Goal: Communication & Community: Answer question/provide support

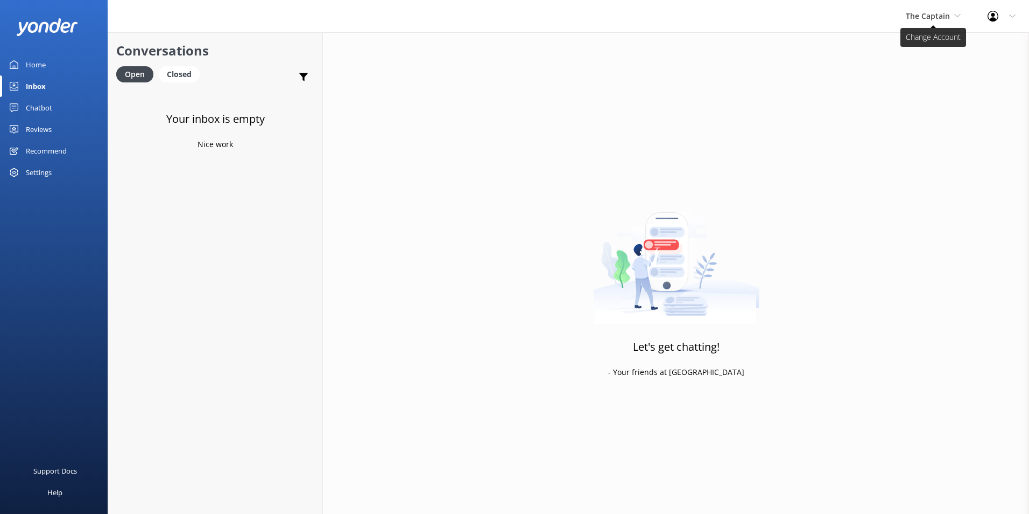
click at [914, 16] on span "The Captain" at bounding box center [928, 16] width 44 height 10
click at [920, 46] on link "De [GEOGRAPHIC_DATA]" at bounding box center [947, 45] width 108 height 26
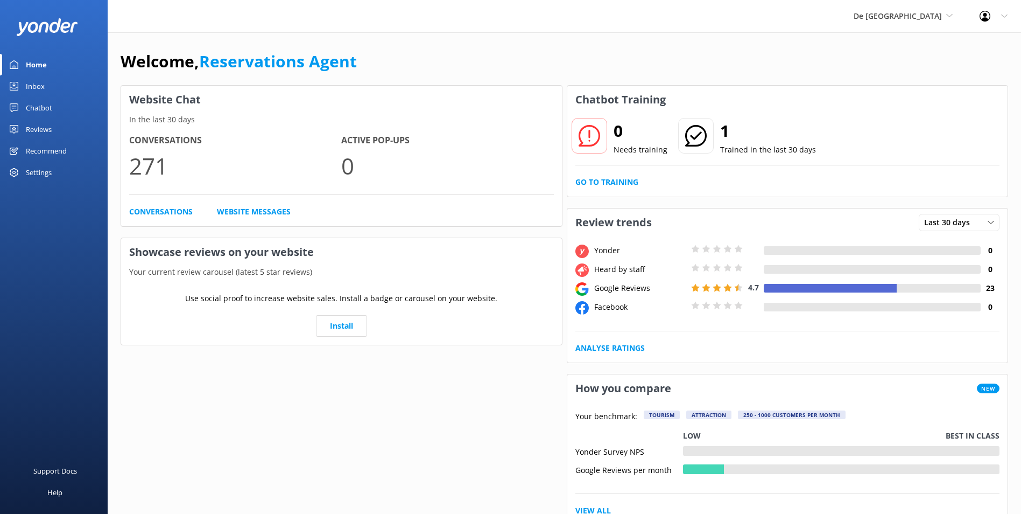
click at [41, 82] on div "Inbox" at bounding box center [35, 86] width 19 height 22
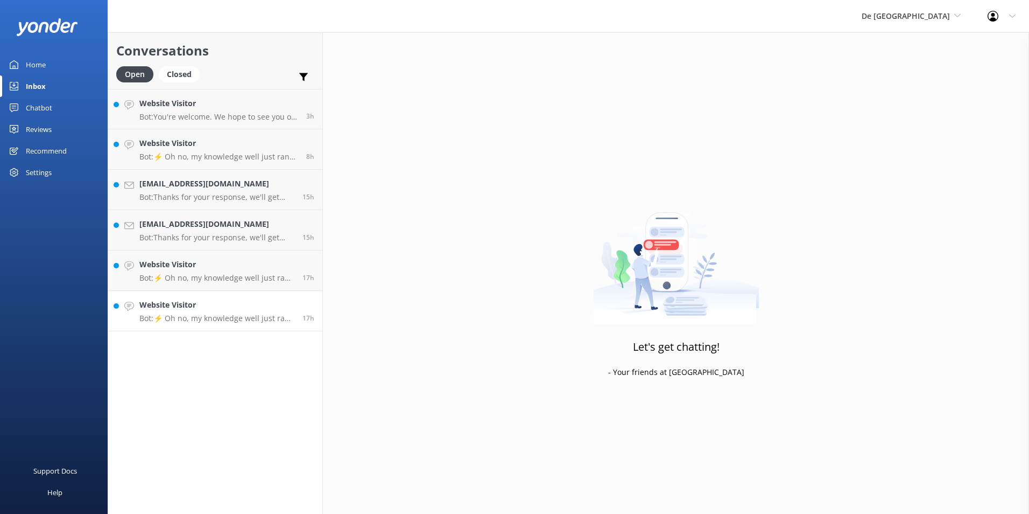
click at [207, 305] on h4 "Website Visitor" at bounding box center [216, 305] width 155 height 12
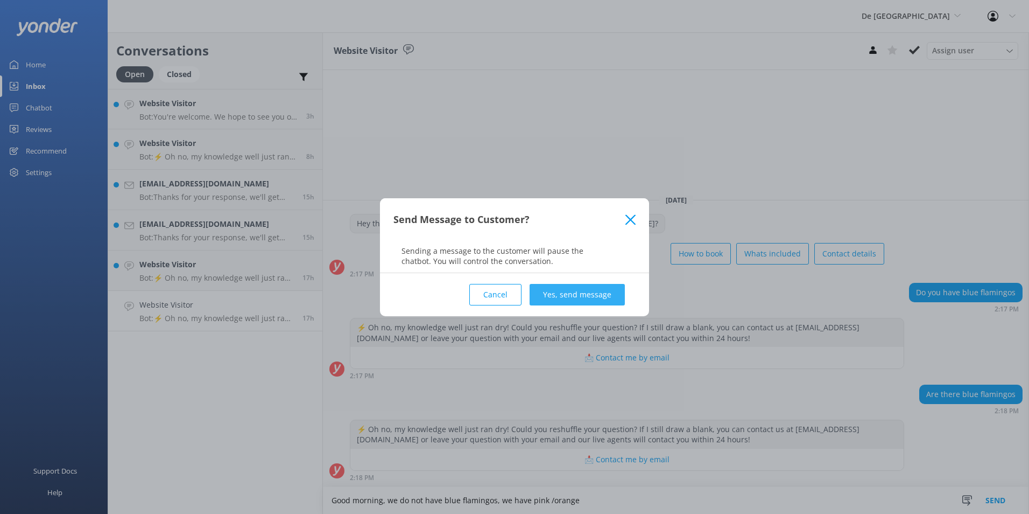
type textarea "Good morning, we do not have blue flamingos, we have pink /orange"
click at [596, 292] on button "Yes, send message" at bounding box center [577, 295] width 95 height 22
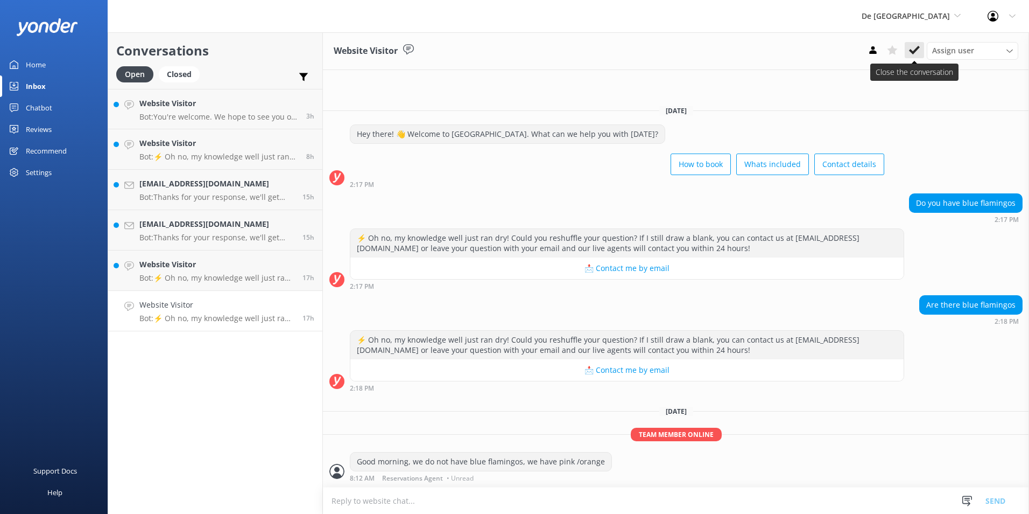
click at [914, 46] on icon at bounding box center [914, 50] width 11 height 11
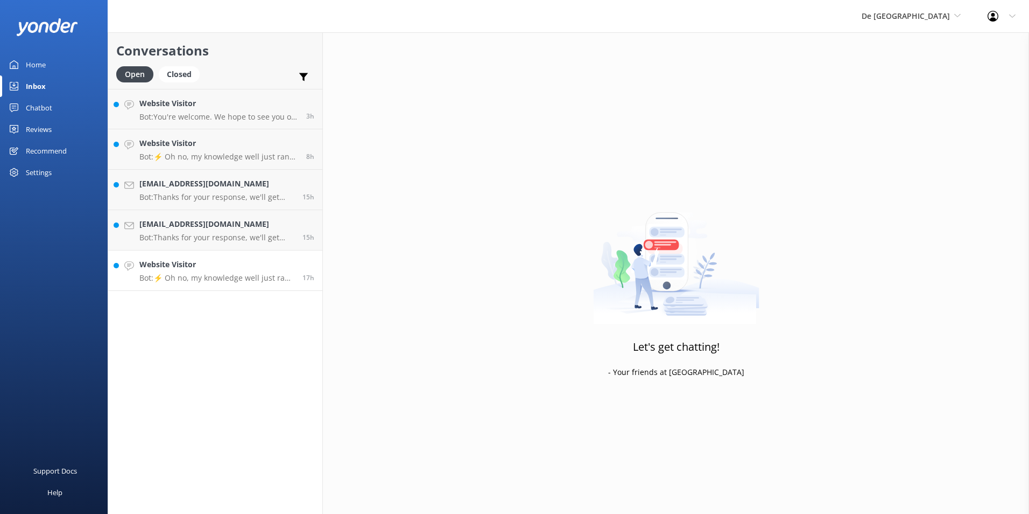
click at [203, 264] on h4 "Website Visitor" at bounding box center [216, 264] width 155 height 12
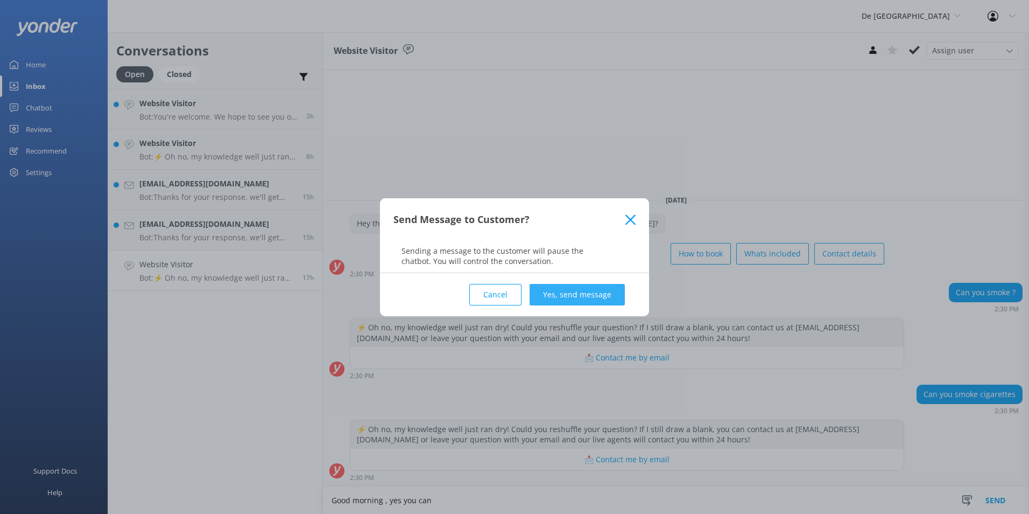
type textarea "Good morning , yes you can"
click at [578, 299] on button "Yes, send message" at bounding box center [577, 295] width 95 height 22
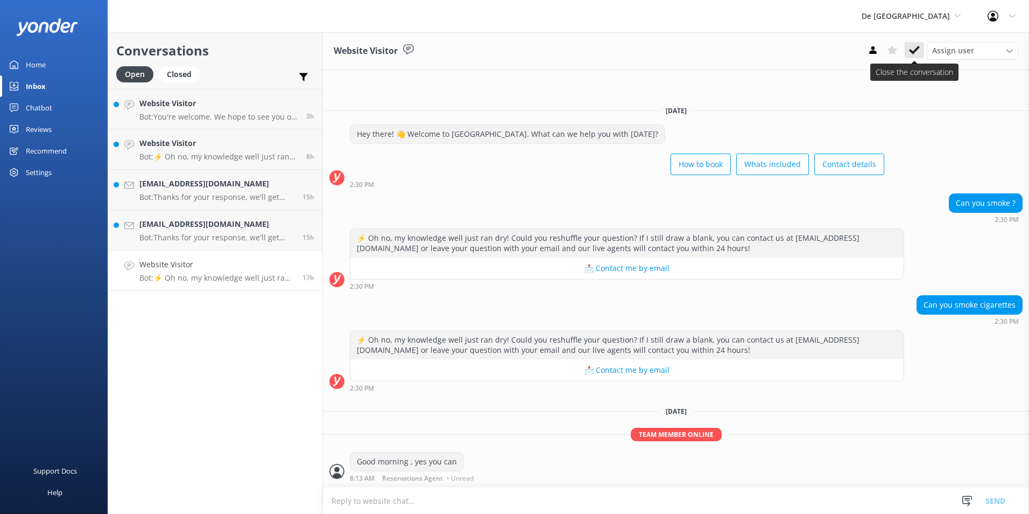
click at [910, 50] on use at bounding box center [914, 50] width 11 height 9
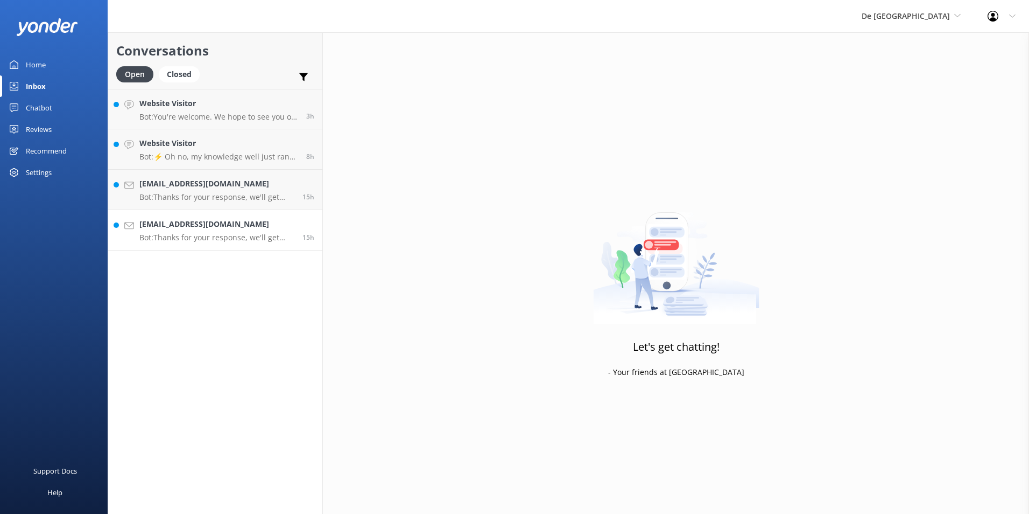
click at [214, 225] on h4 "Ssabatini102@gmail.com" at bounding box center [216, 224] width 155 height 12
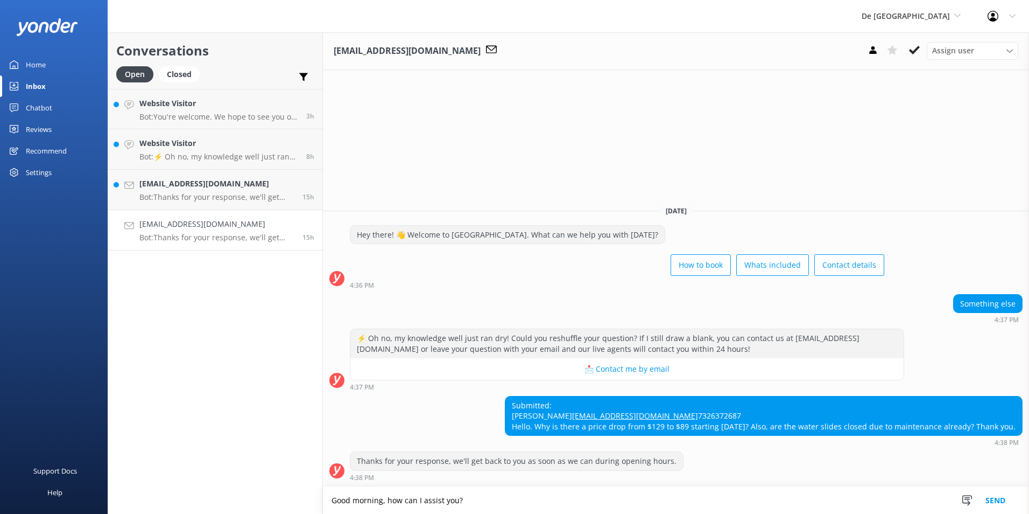
click at [517, 502] on textarea "Good morning, how can I assist you?" at bounding box center [676, 500] width 706 height 27
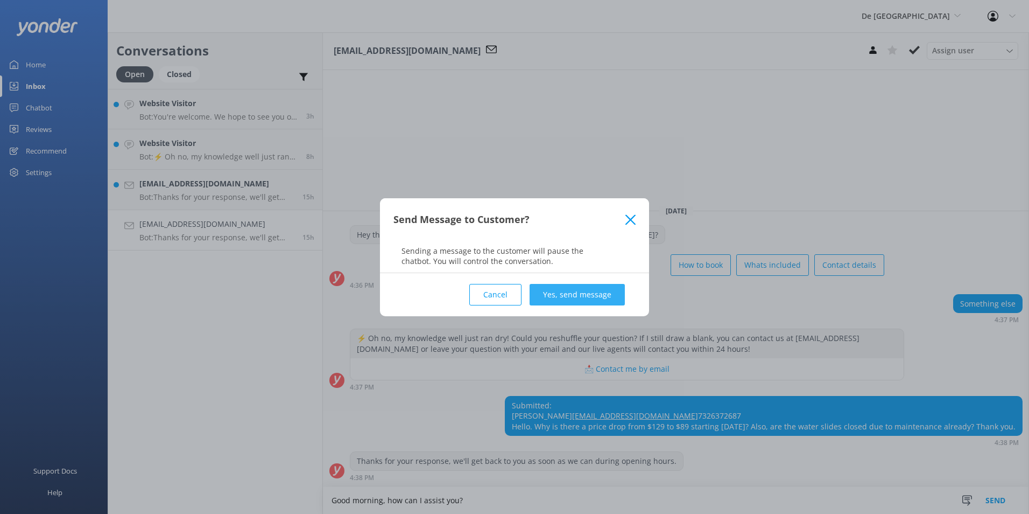
type textarea "Good morning, how can I assist you?"
click at [572, 287] on button "Yes, send message" at bounding box center [577, 295] width 95 height 22
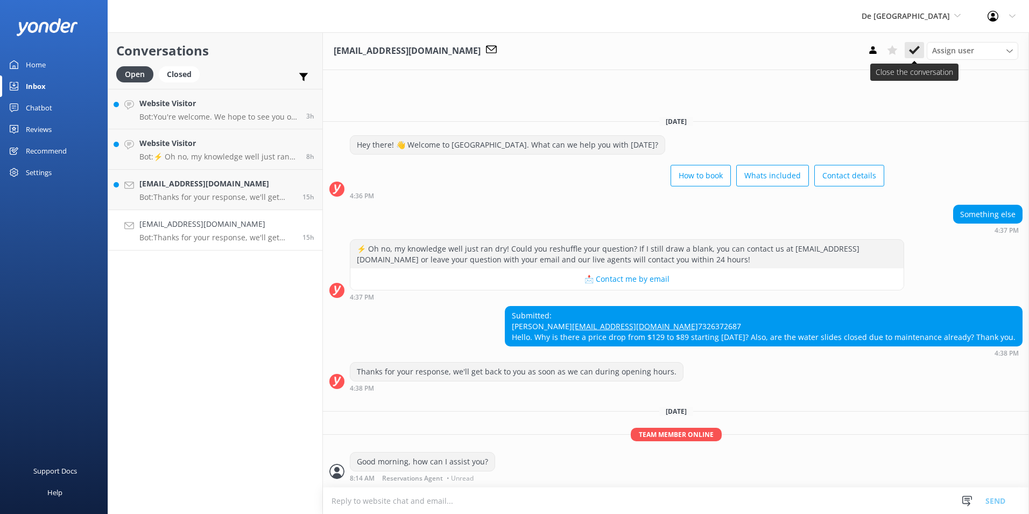
click at [915, 46] on icon at bounding box center [914, 50] width 11 height 11
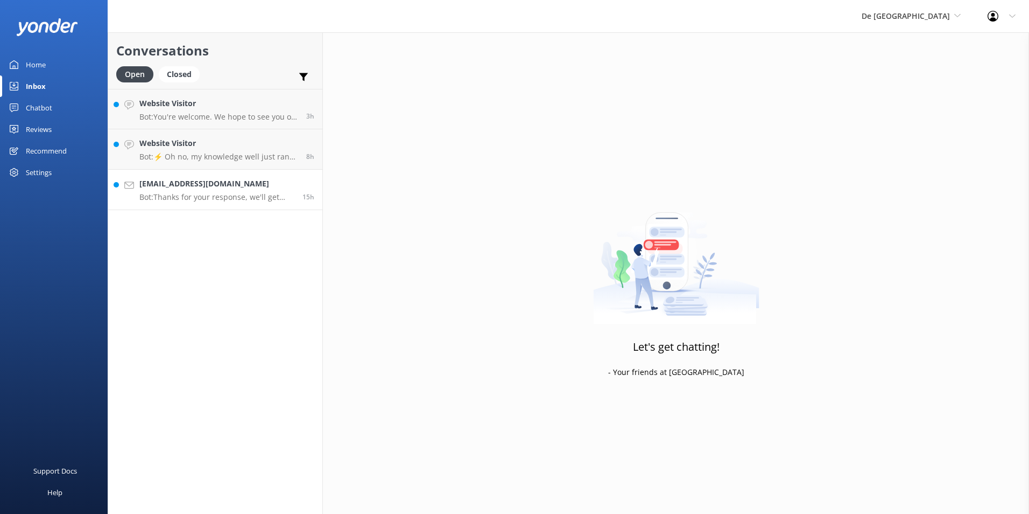
click at [203, 201] on p "Bot: Thanks for your response, we'll get back to you as soon as we can during o…" at bounding box center [216, 197] width 155 height 10
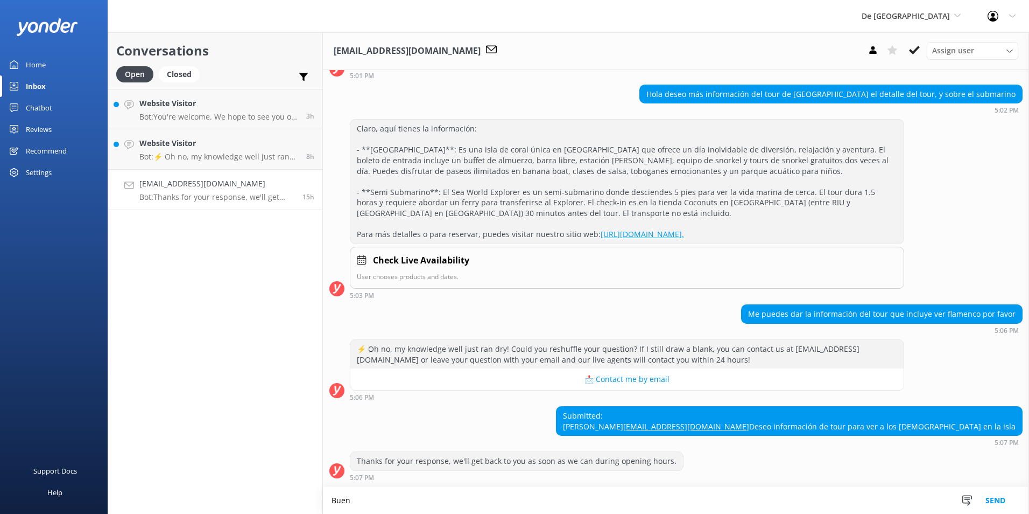
scroll to position [104, 0]
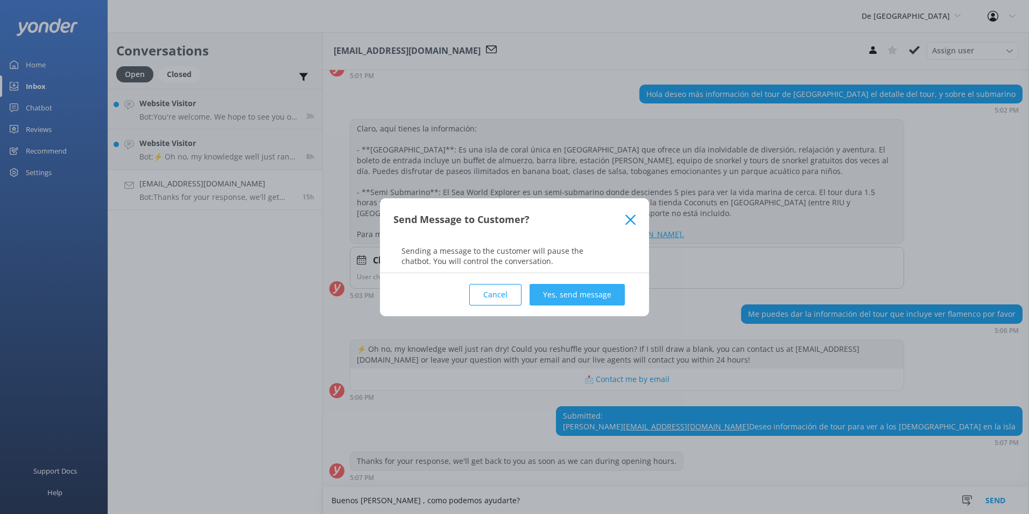
type textarea "Buenos dias , como podemos ayudarte?"
click at [578, 289] on button "Yes, send message" at bounding box center [577, 295] width 95 height 22
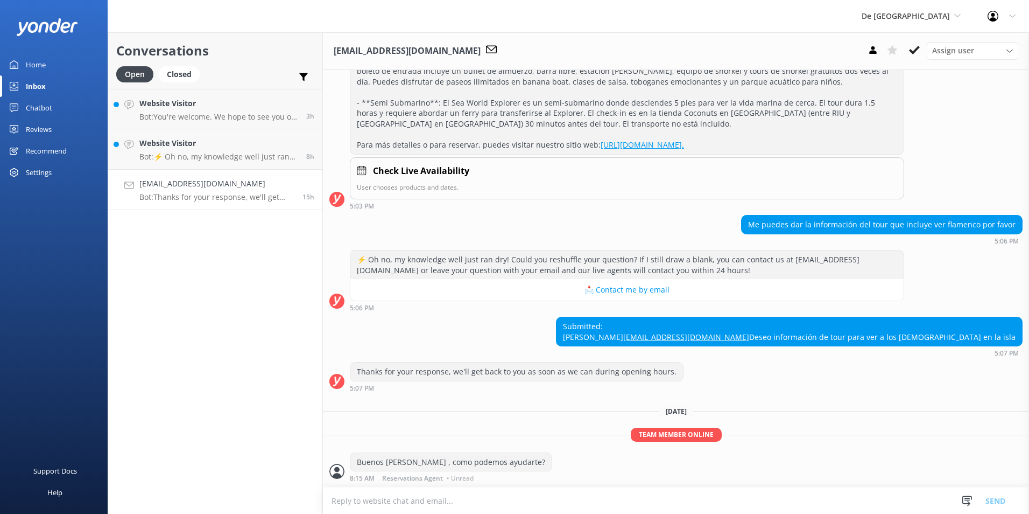
scroll to position [193, 0]
click at [912, 53] on icon at bounding box center [914, 50] width 11 height 11
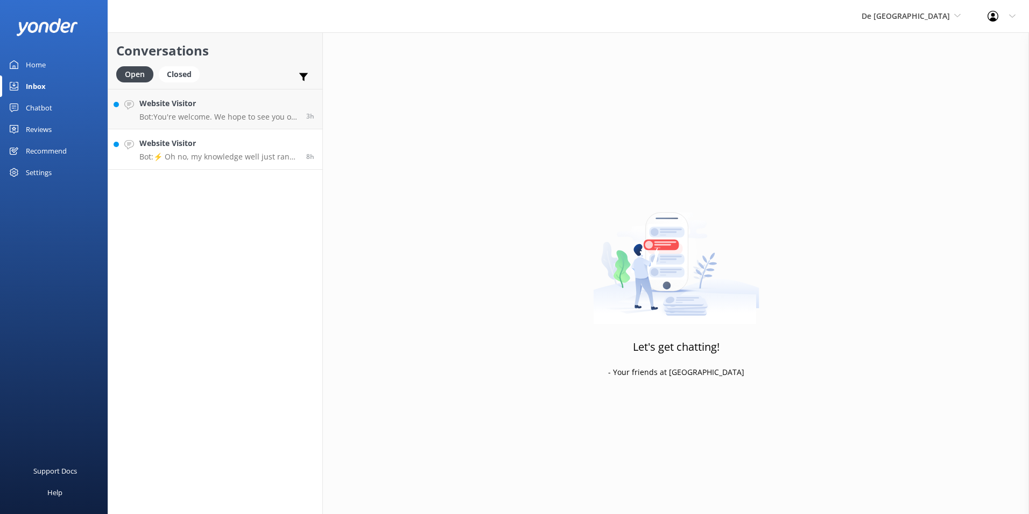
click at [247, 156] on p "Bot: ⚡ Oh no, my knowledge well just ran dry! Could you reshuffle your question…" at bounding box center [218, 157] width 159 height 10
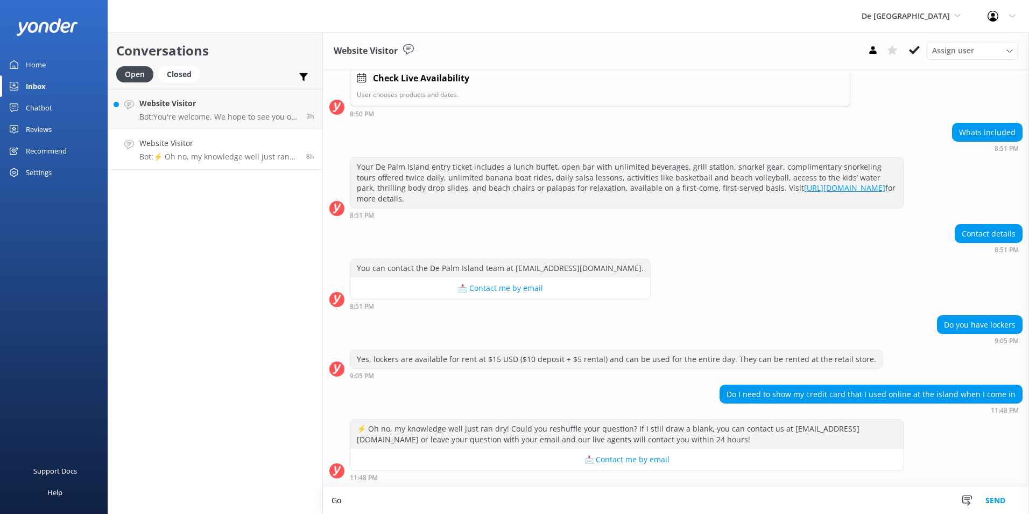
scroll to position [170, 0]
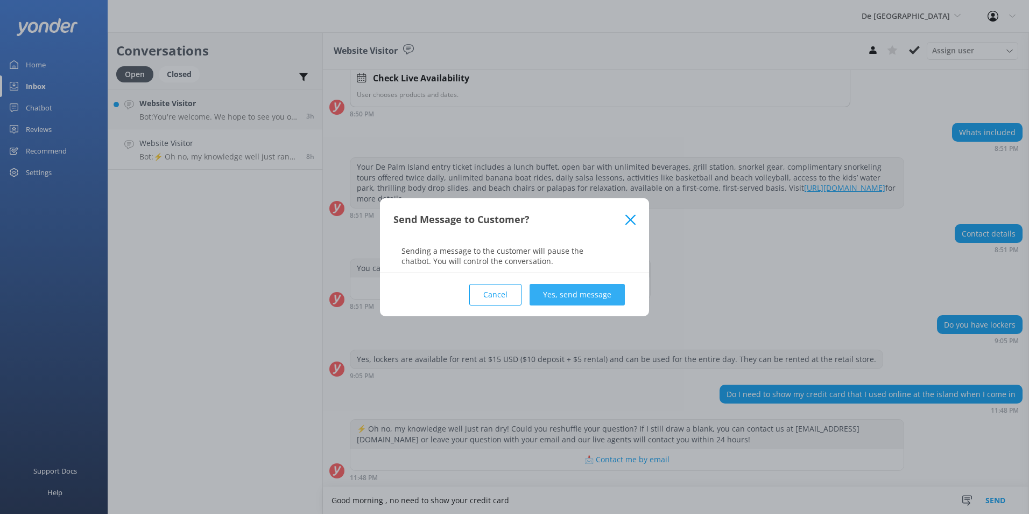
type textarea "Good morning , no need to show your credit card"
click at [569, 284] on button "Yes, send message" at bounding box center [577, 295] width 95 height 22
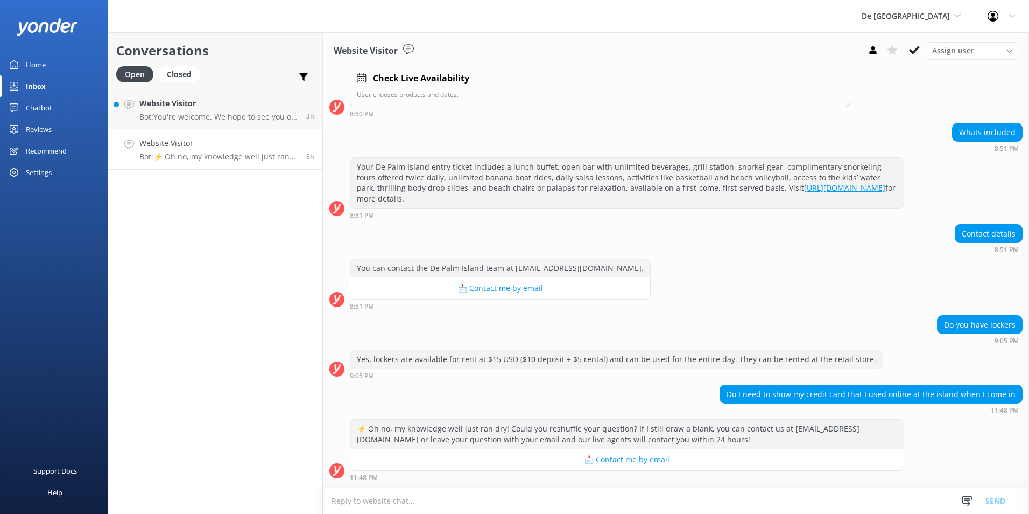
scroll to position [169, 0]
click at [914, 53] on use at bounding box center [914, 50] width 11 height 9
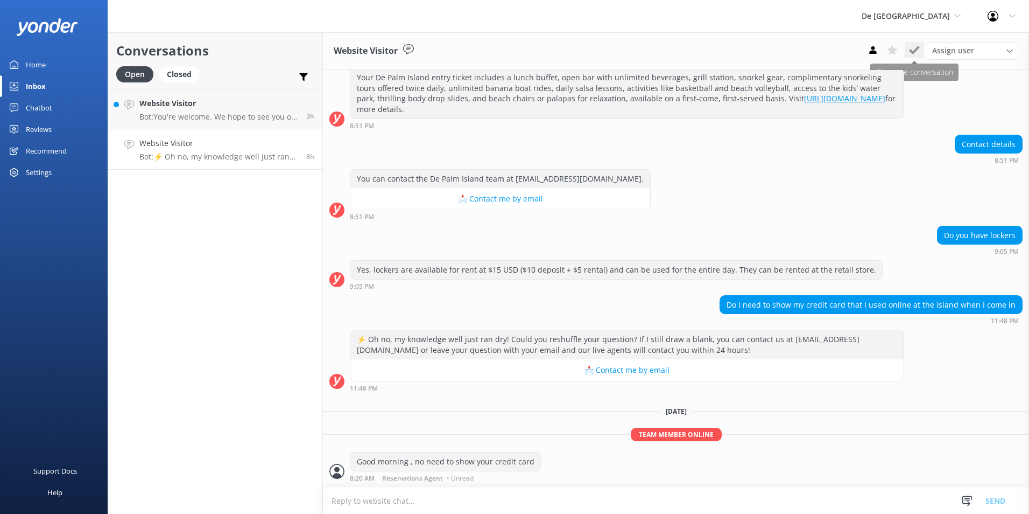
scroll to position [259, 0]
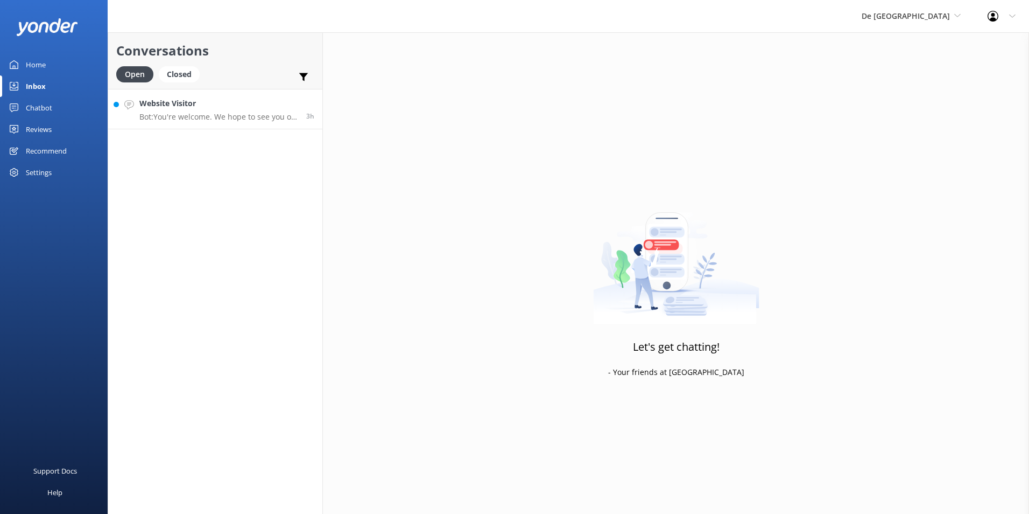
click at [224, 111] on div "Website Visitor Bot: You're welcome. We hope to see you on De Palm Island soon!" at bounding box center [218, 108] width 159 height 23
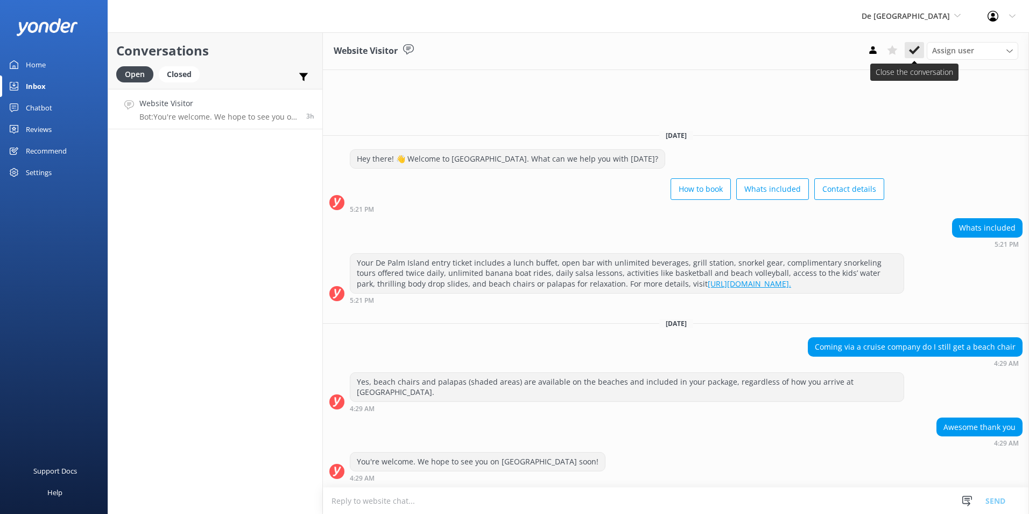
click at [911, 48] on icon at bounding box center [914, 50] width 11 height 11
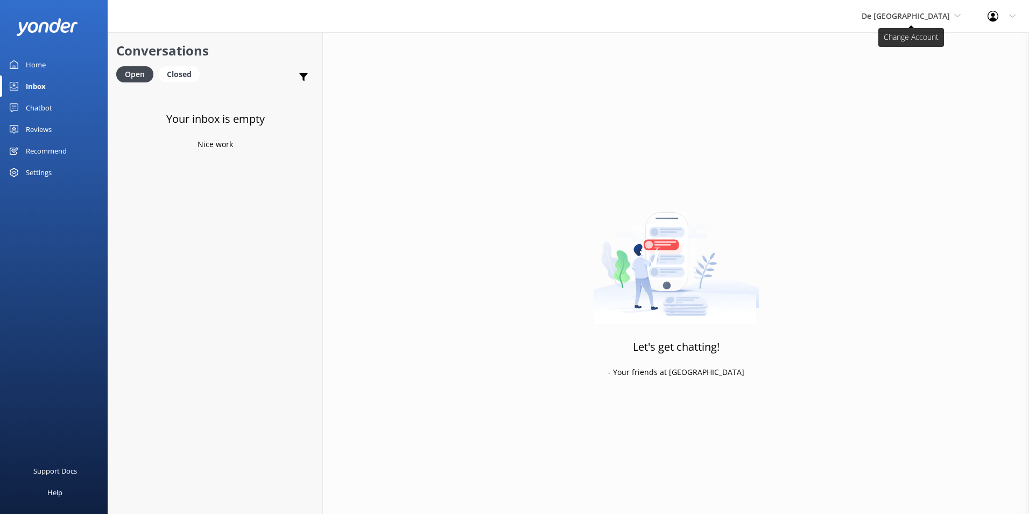
click at [949, 18] on span "De [GEOGRAPHIC_DATA]" at bounding box center [906, 16] width 88 height 10
click at [920, 96] on link "The Captain" at bounding box center [902, 97] width 108 height 26
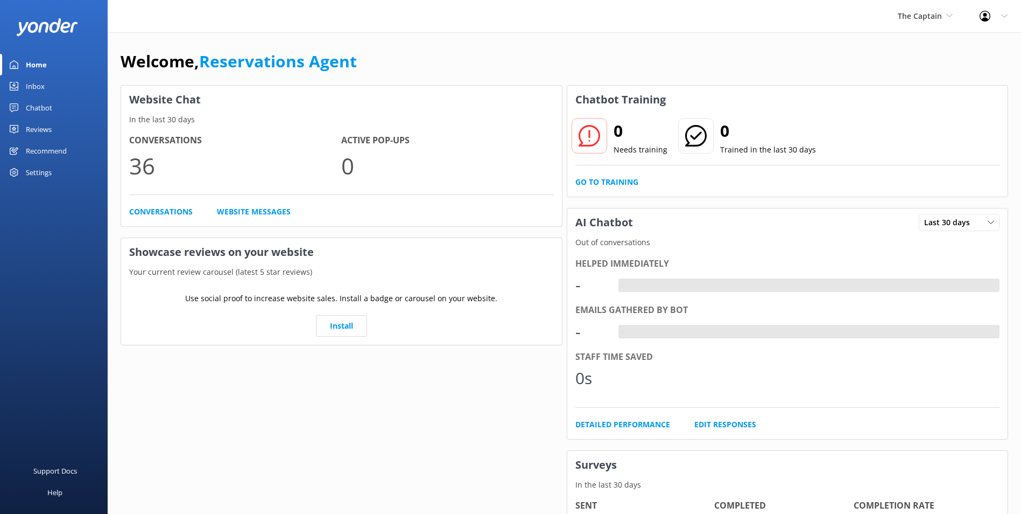
click at [40, 88] on div "Inbox" at bounding box center [35, 86] width 19 height 22
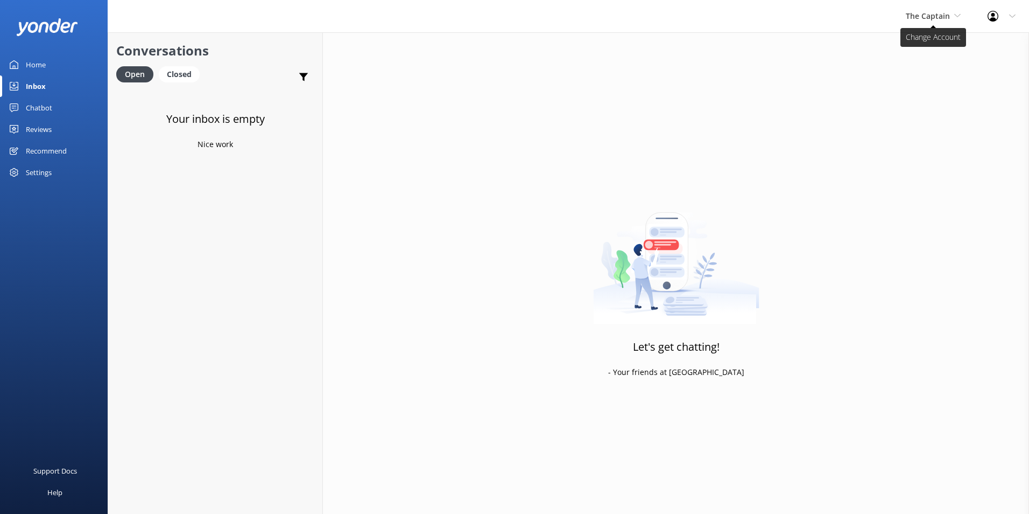
click at [941, 12] on span "The Captain" at bounding box center [928, 16] width 44 height 10
click at [922, 67] on link "Aruba's Activities Expert" at bounding box center [947, 71] width 108 height 26
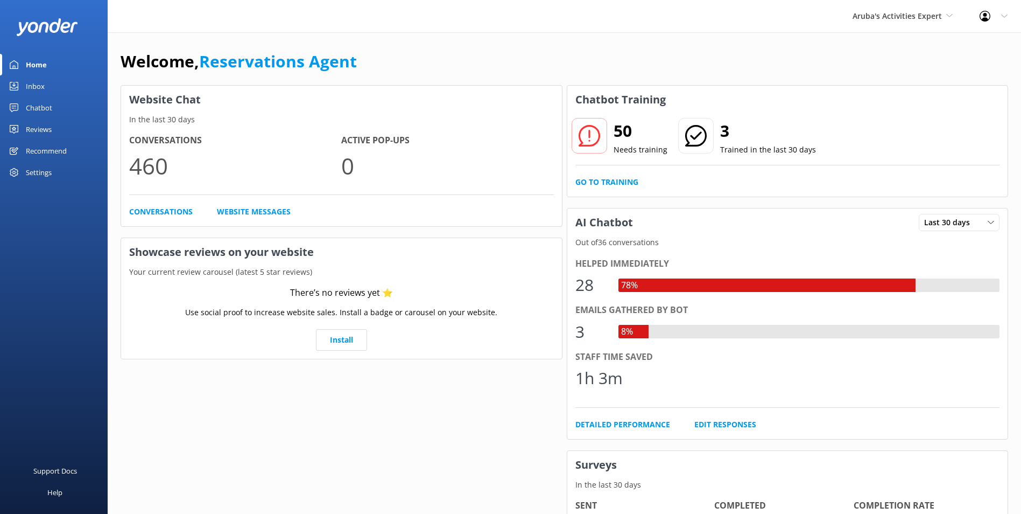
click at [43, 83] on div "Inbox" at bounding box center [35, 86] width 19 height 22
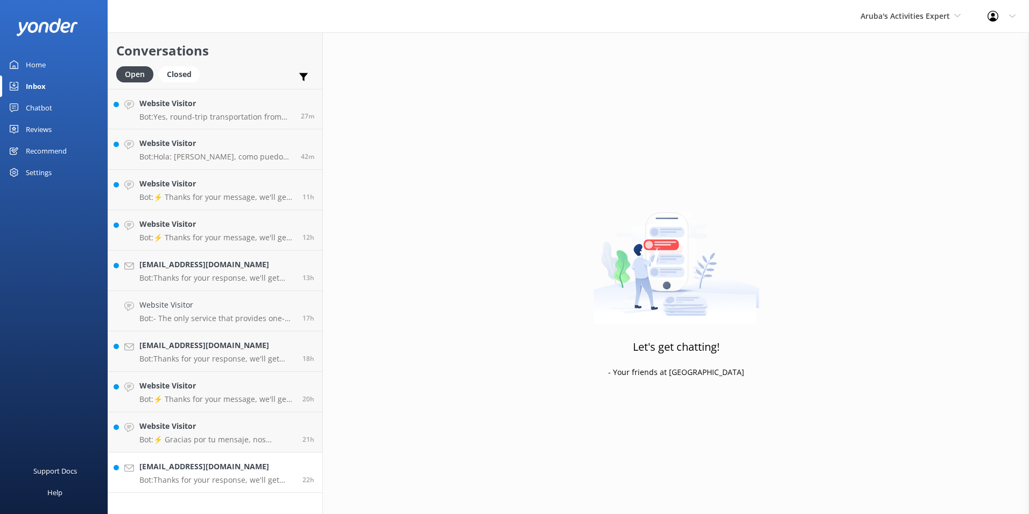
click at [159, 464] on h4 "Levy.ashleym@gmail.com" at bounding box center [216, 466] width 155 height 12
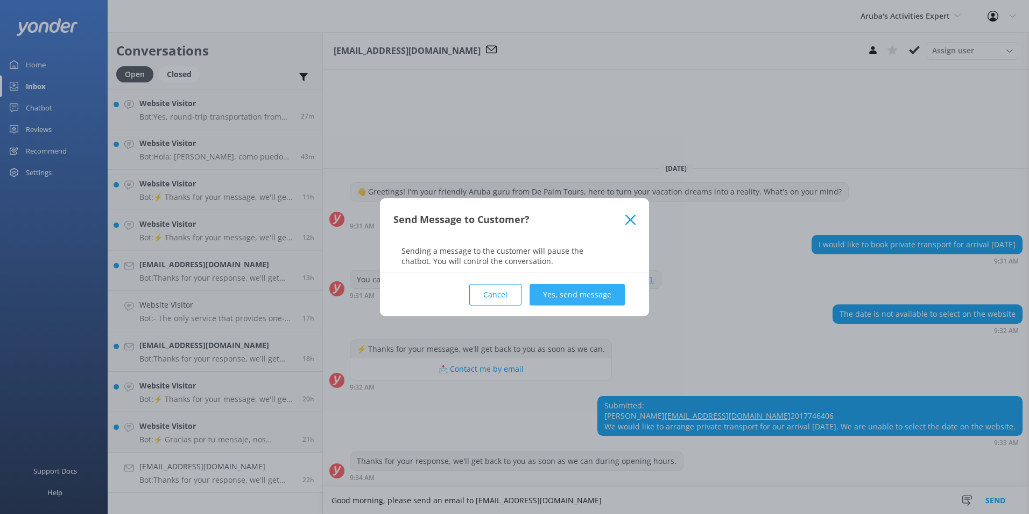
type textarea "Good morning, please send an email to info@depalmtours.com"
click at [567, 285] on button "Yes, send message" at bounding box center [577, 295] width 95 height 22
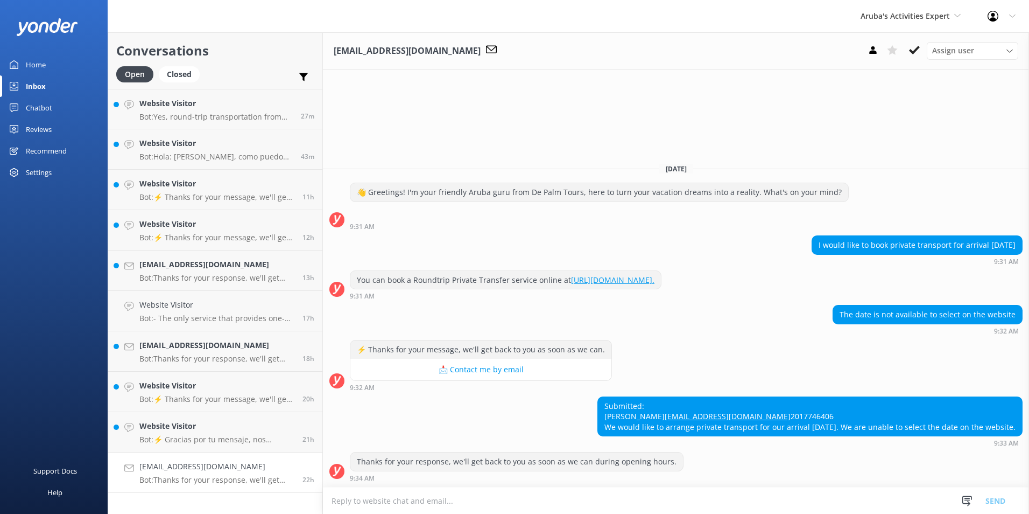
scroll to position [26, 0]
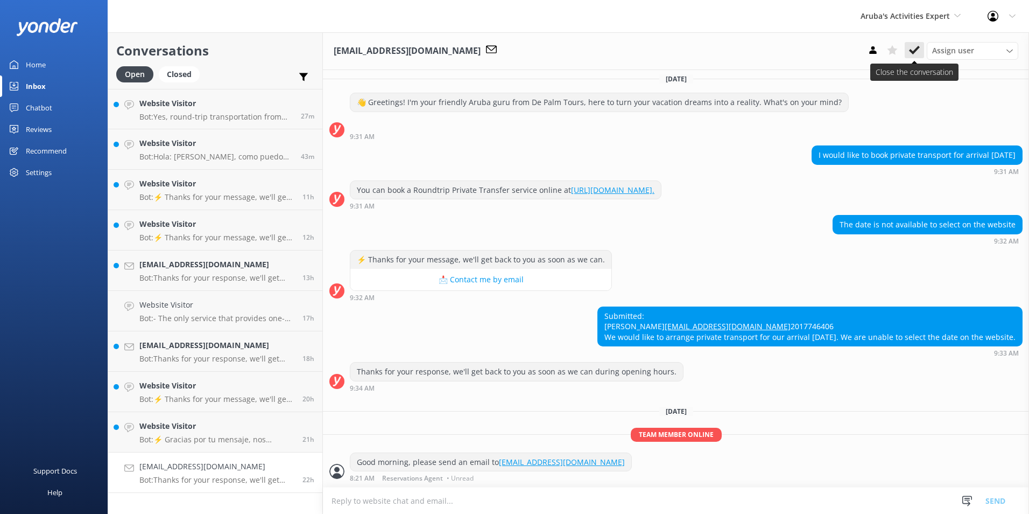
click at [918, 48] on use at bounding box center [914, 50] width 11 height 9
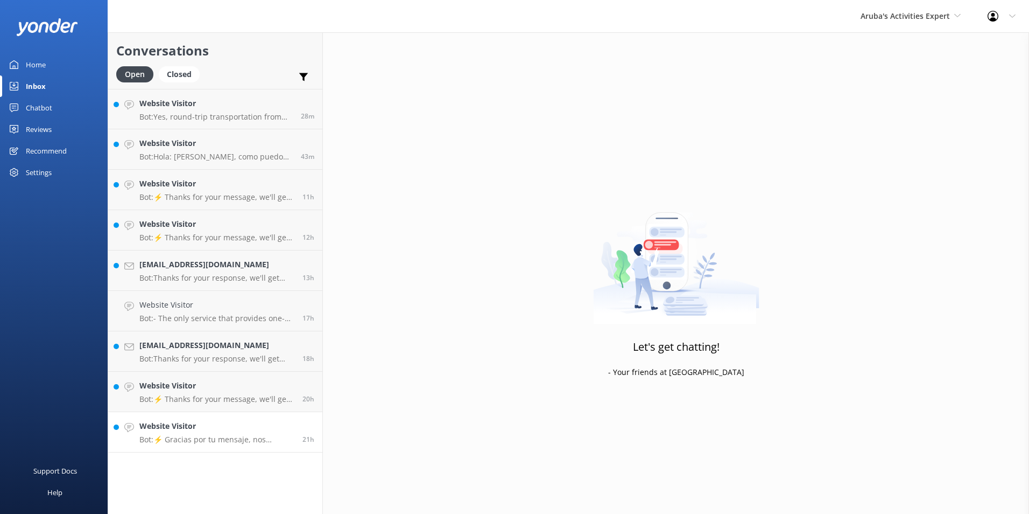
click at [151, 423] on h4 "Website Visitor" at bounding box center [216, 426] width 155 height 12
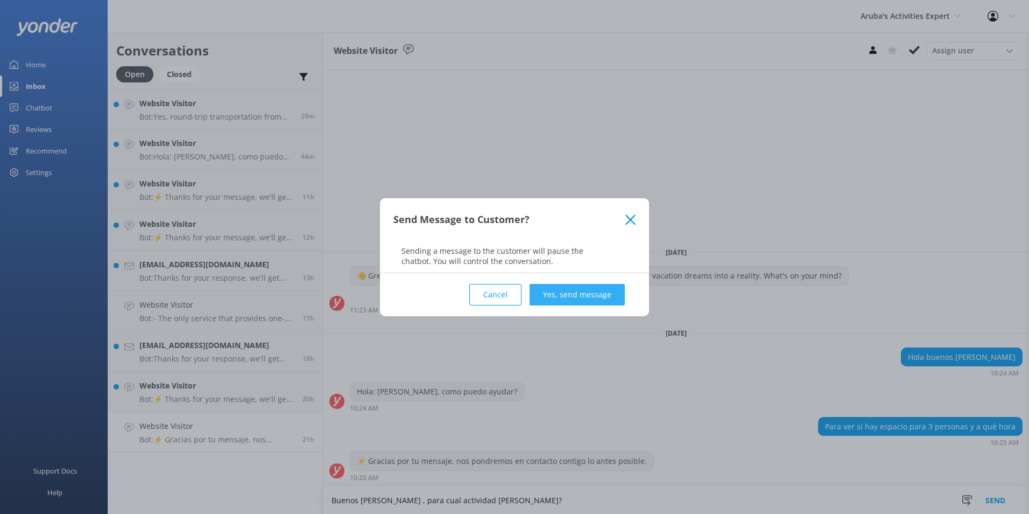
type textarea "Buenos dias , para cual actividad buska?"
click at [605, 288] on button "Yes, send message" at bounding box center [577, 295] width 95 height 22
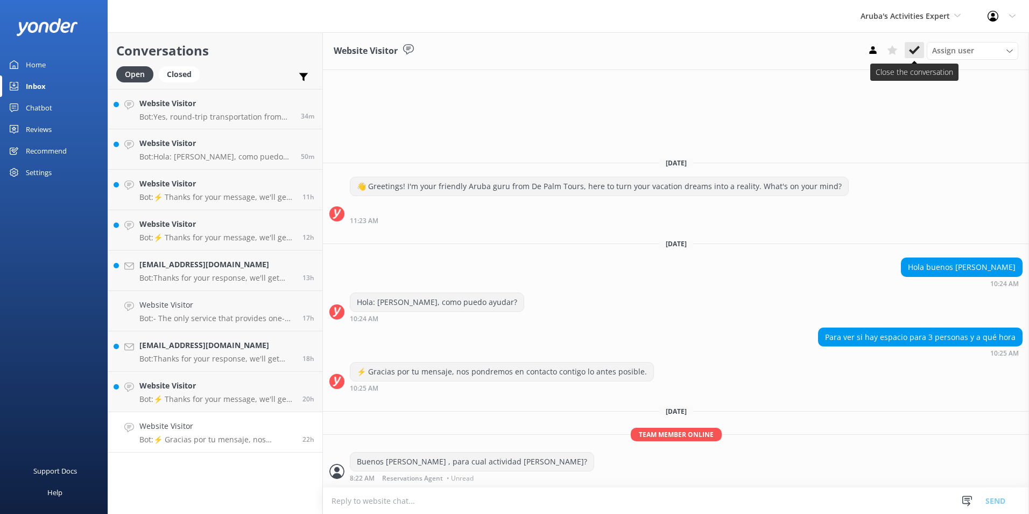
click at [918, 44] on button at bounding box center [914, 50] width 19 height 16
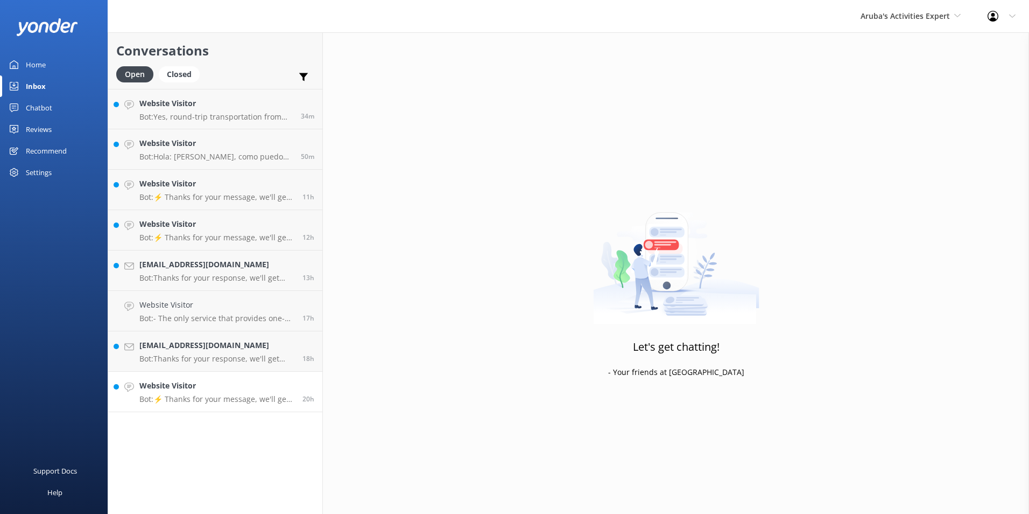
click at [197, 373] on link "Website Visitor Bot: ⚡ Thanks for your message, we'll get back to you as soon a…" at bounding box center [215, 391] width 214 height 40
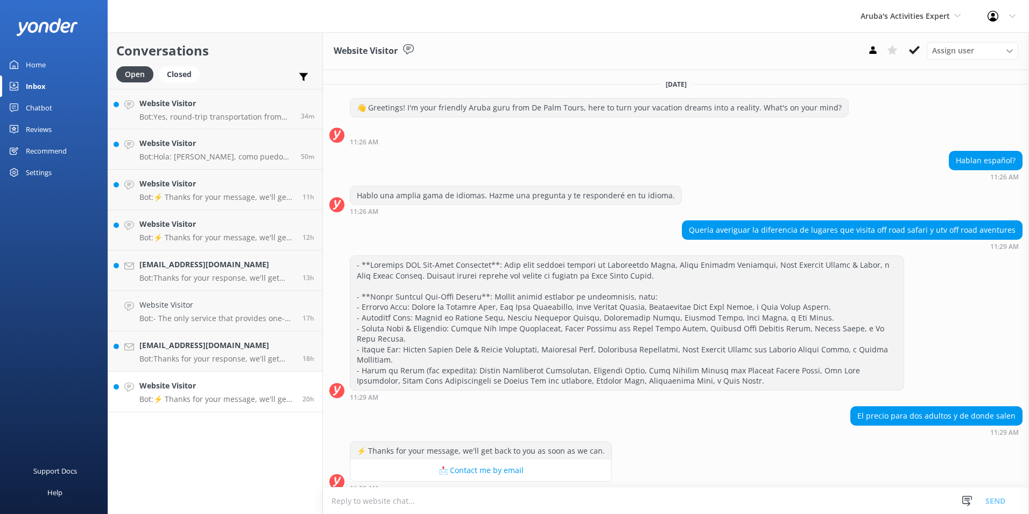
scroll to position [10, 0]
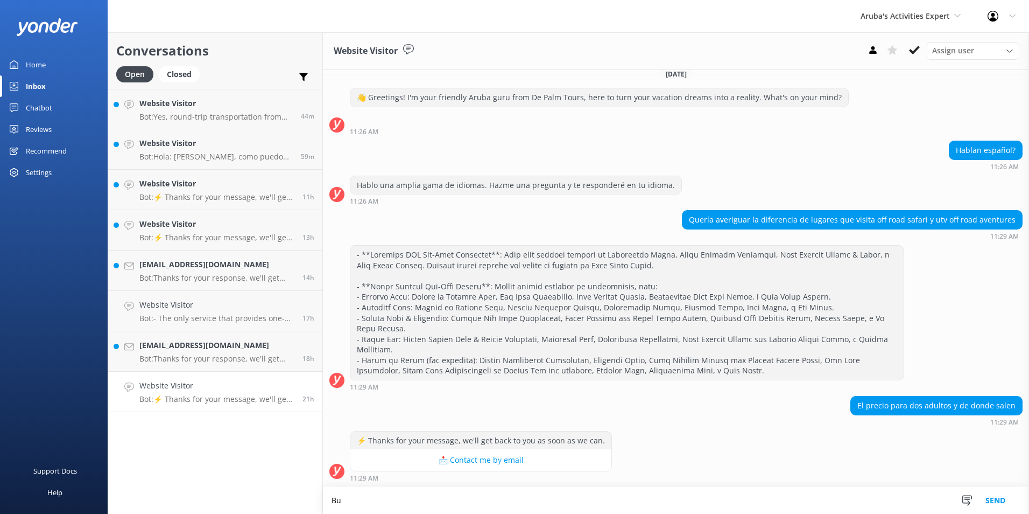
scroll to position [11, 0]
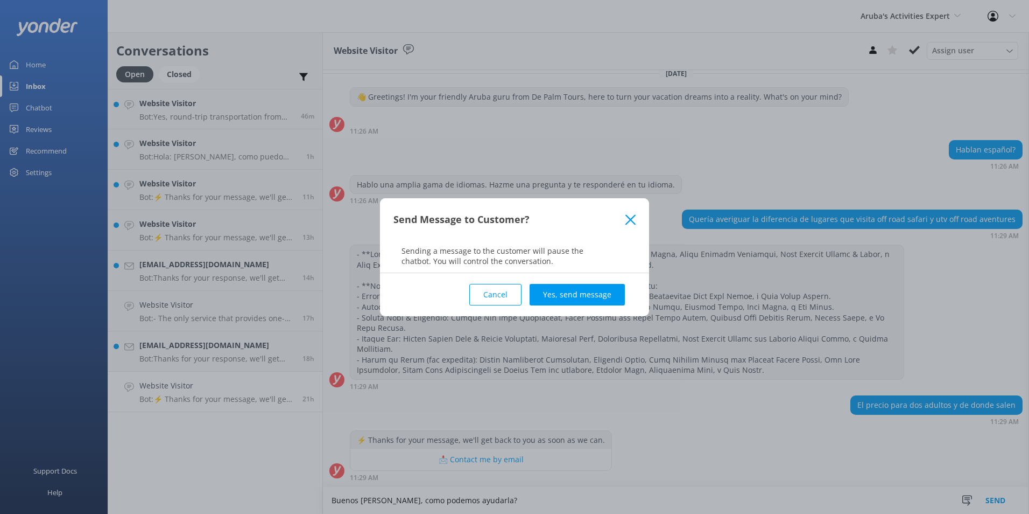
type textarea "Buenos [PERSON_NAME], como podemos ayudarla?"
click at [578, 305] on div "Cancel Yes, send message" at bounding box center [515, 294] width 242 height 43
click at [578, 299] on button "Yes, send message" at bounding box center [577, 295] width 95 height 22
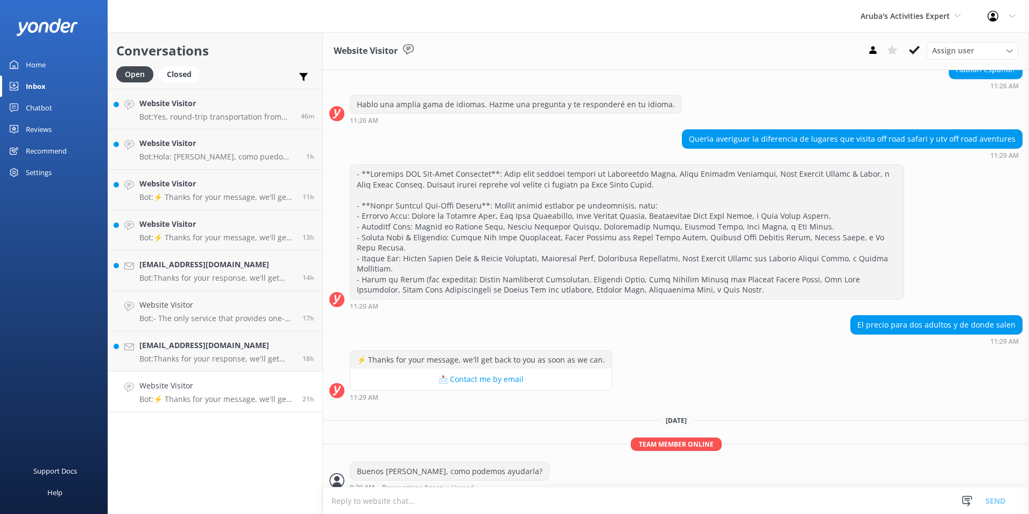
scroll to position [100, 0]
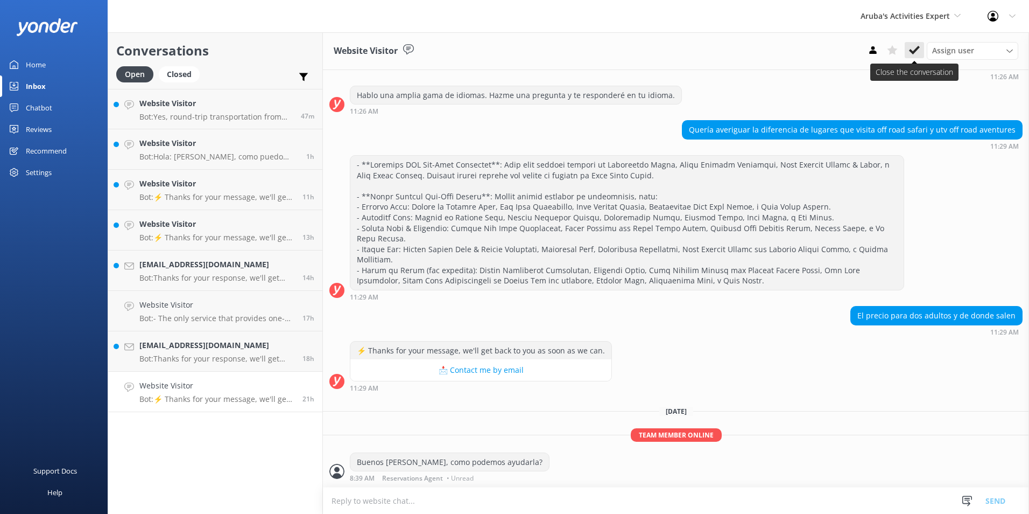
click at [914, 51] on icon at bounding box center [914, 50] width 11 height 11
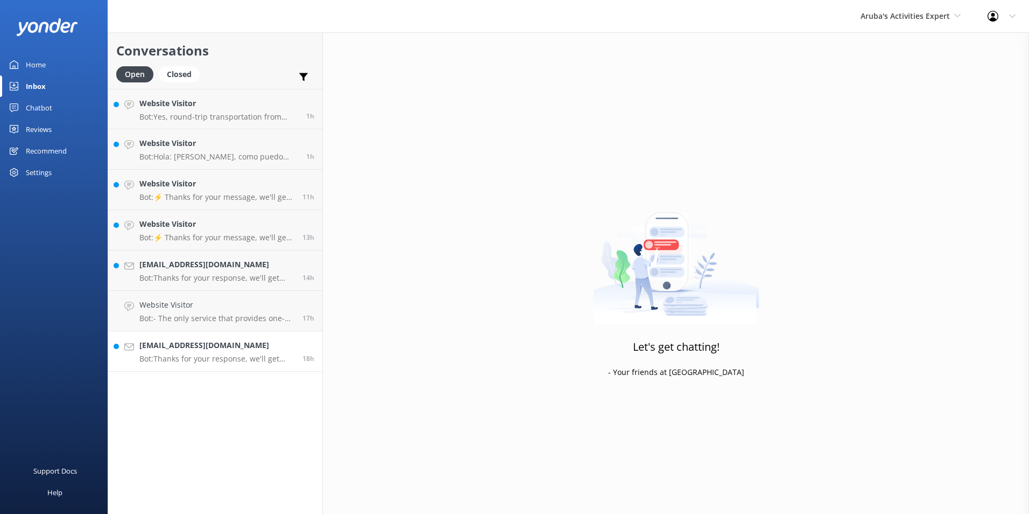
click at [205, 349] on h4 "[EMAIL_ADDRESS][DOMAIN_NAME]" at bounding box center [216, 345] width 155 height 12
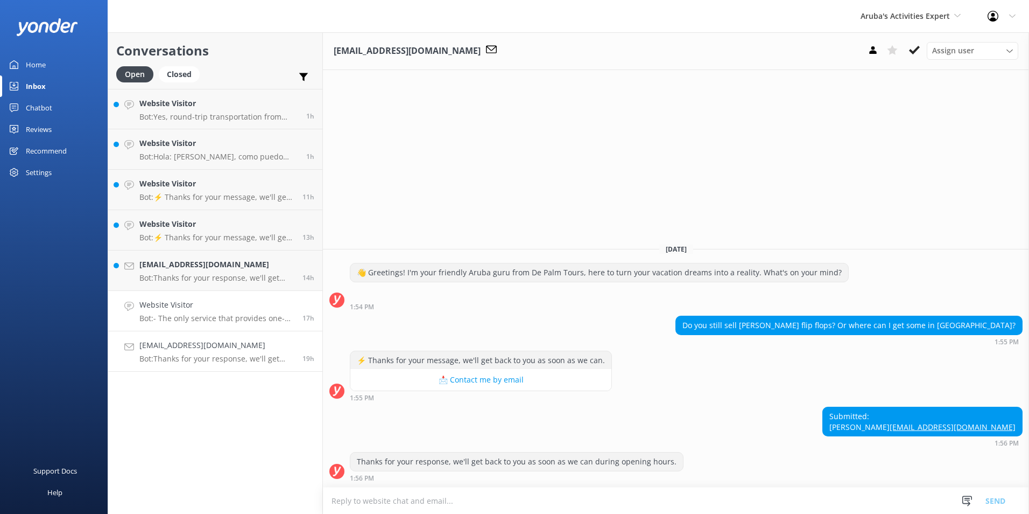
click at [204, 320] on p "Bot: - The only service that provides one-way transfer is our private car servi…" at bounding box center [216, 318] width 155 height 10
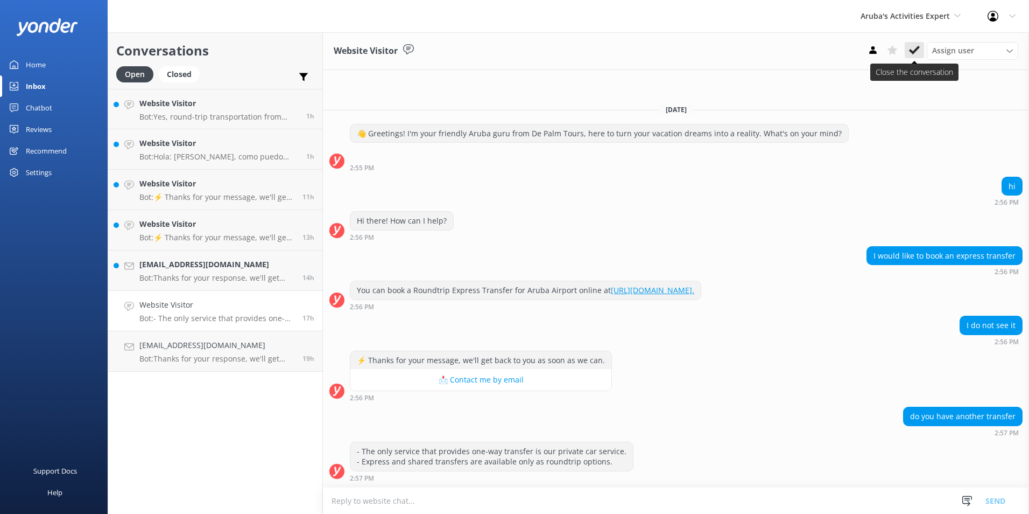
click at [913, 50] on icon at bounding box center [914, 50] width 11 height 11
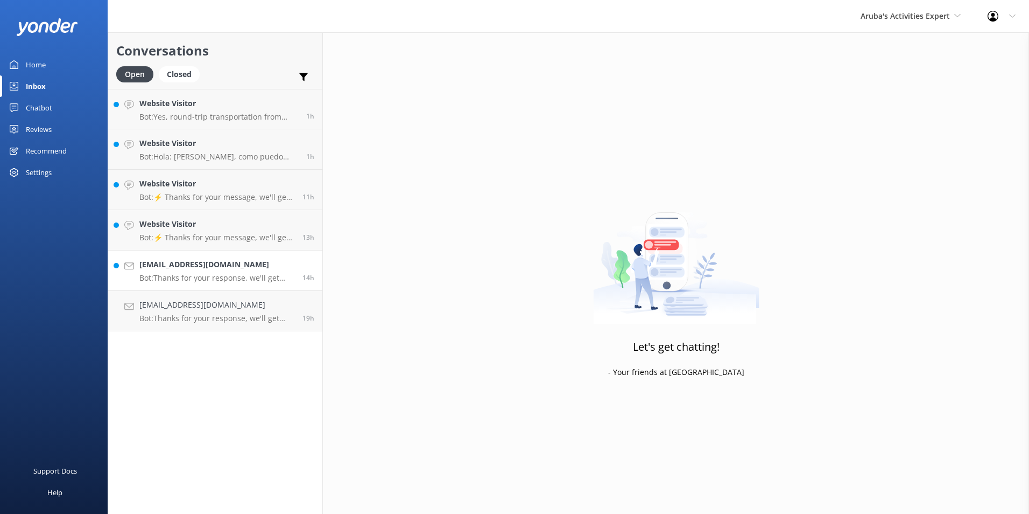
click at [204, 273] on p "Bot: Thanks for your response, we'll get back to you as soon as we can during o…" at bounding box center [216, 278] width 155 height 10
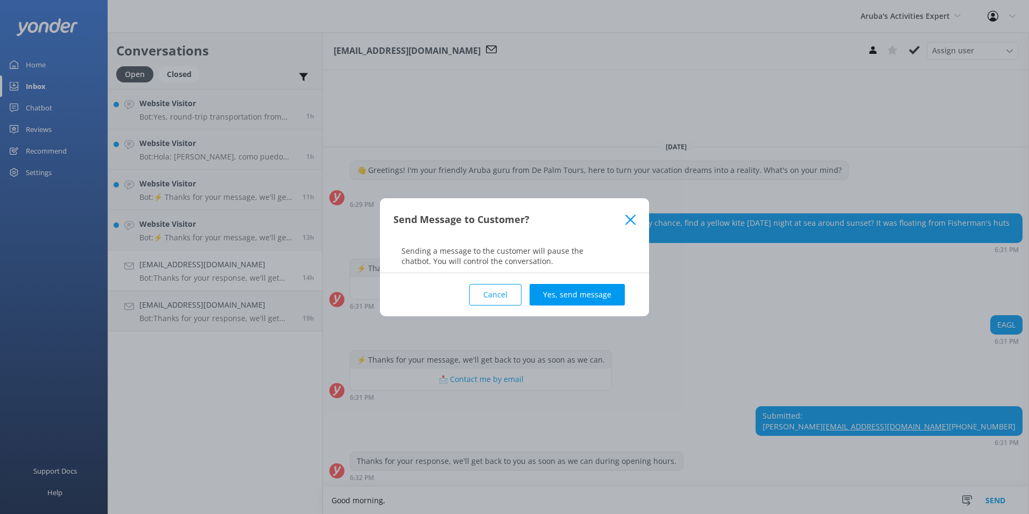
click at [499, 289] on button "Cancel" at bounding box center [495, 295] width 52 height 22
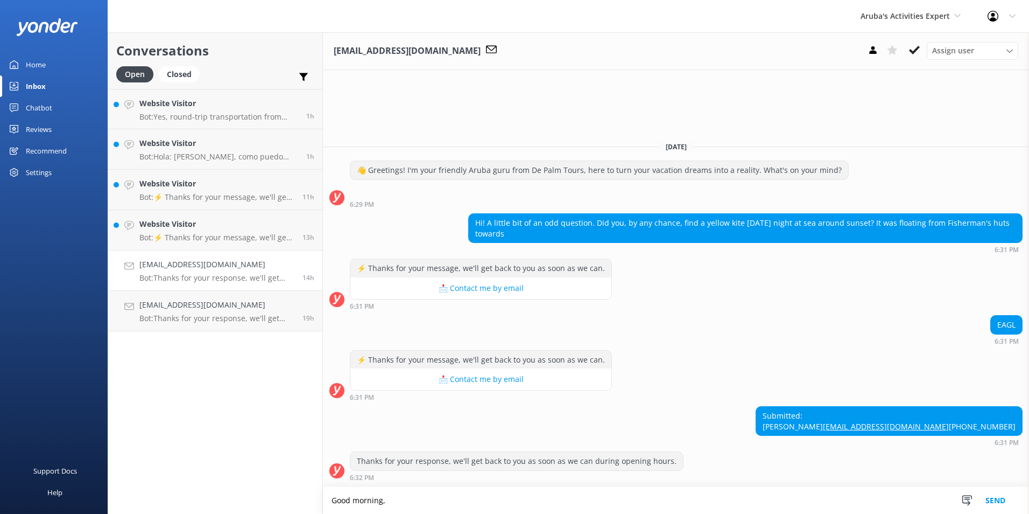
click at [433, 508] on textarea "Good morning," at bounding box center [676, 500] width 706 height 27
click at [492, 499] on textarea "Good morning, How can I assist you?" at bounding box center [676, 500] width 706 height 27
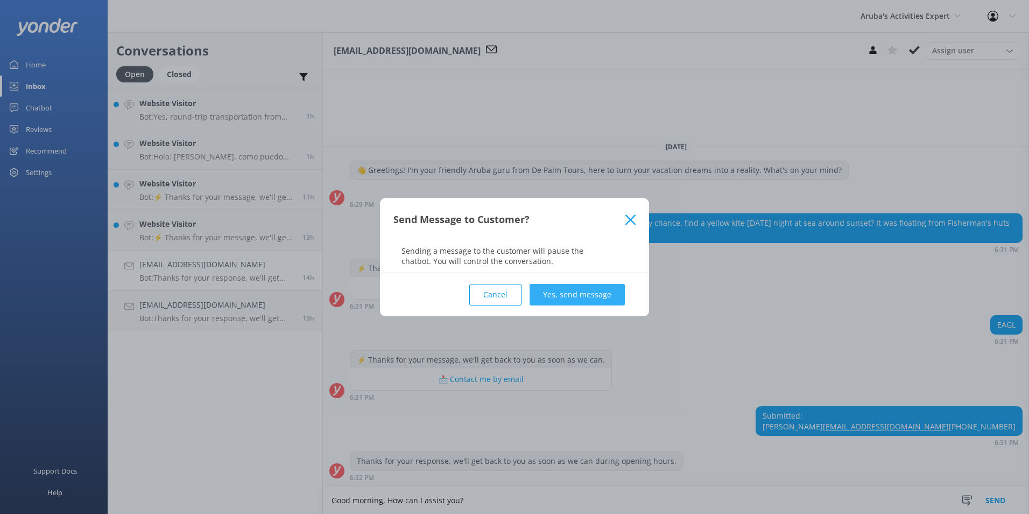
type textarea "Good morning, How can I assist you?"
click at [574, 294] on button "Yes, send message" at bounding box center [577, 295] width 95 height 22
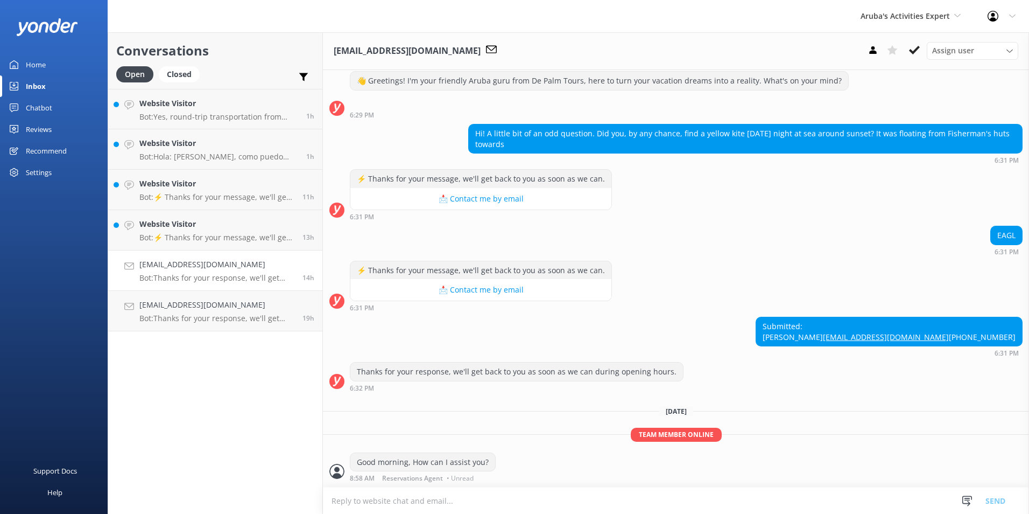
scroll to position [48, 0]
click at [915, 51] on use at bounding box center [914, 50] width 11 height 9
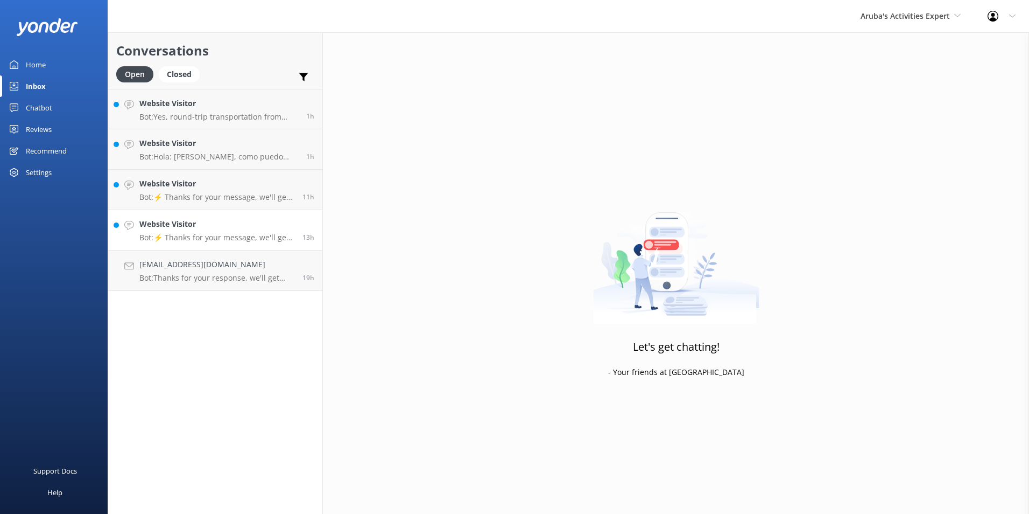
click at [208, 236] on p "Bot: ⚡ Thanks for your message, we'll get back to you as soon as we can." at bounding box center [216, 238] width 155 height 10
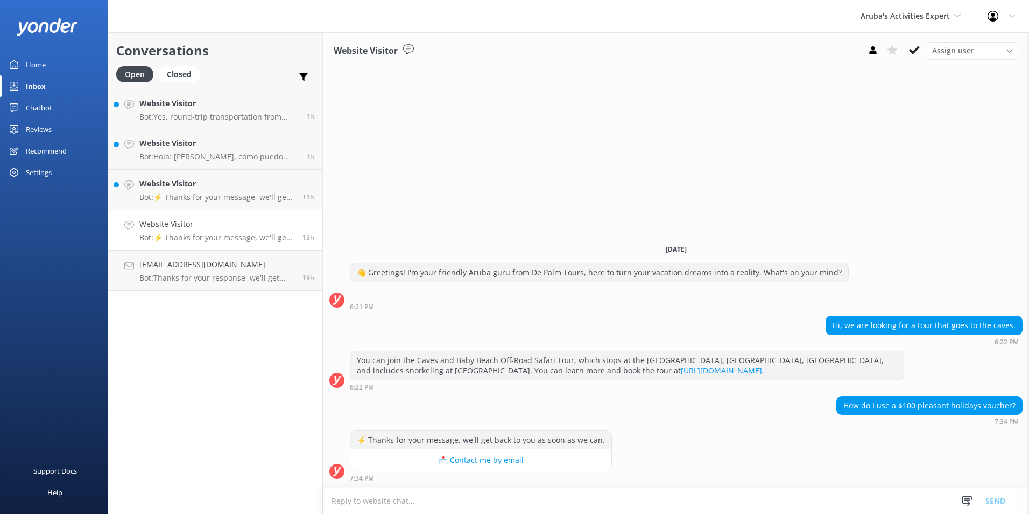
click at [401, 499] on textarea at bounding box center [676, 500] width 706 height 26
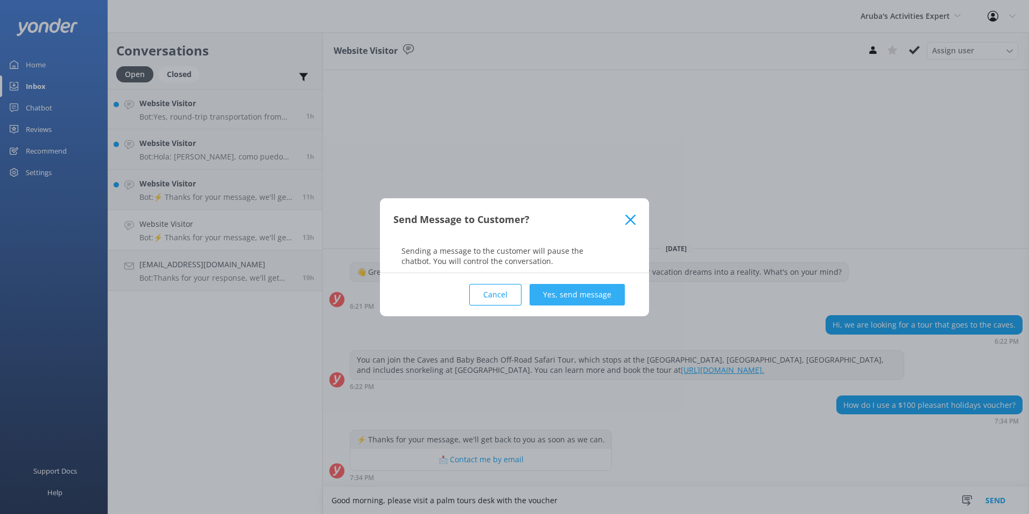
type textarea "Good morning, please visit a palm tours desk with the voucher"
click at [599, 298] on button "Yes, send message" at bounding box center [577, 295] width 95 height 22
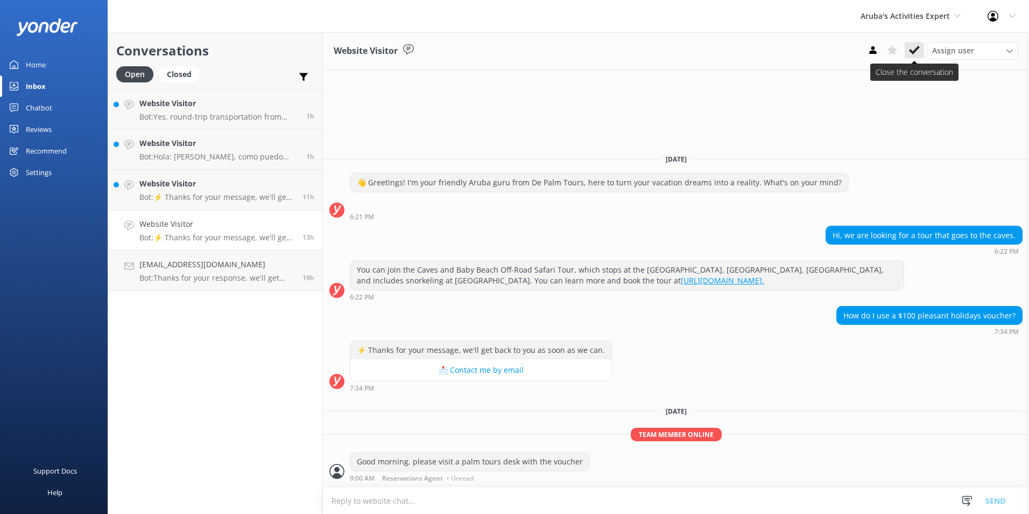
click at [914, 46] on icon at bounding box center [914, 50] width 11 height 11
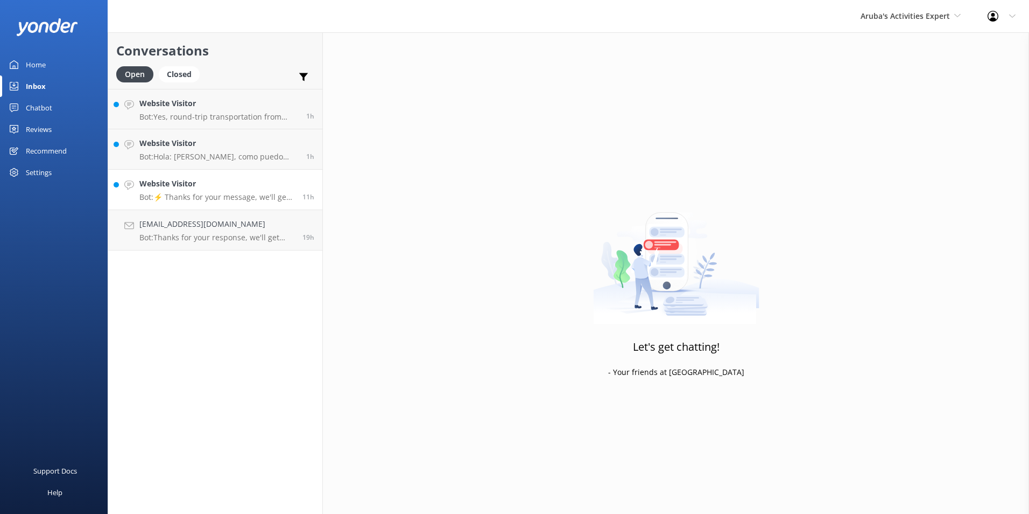
click at [205, 188] on h4 "Website Visitor" at bounding box center [216, 184] width 155 height 12
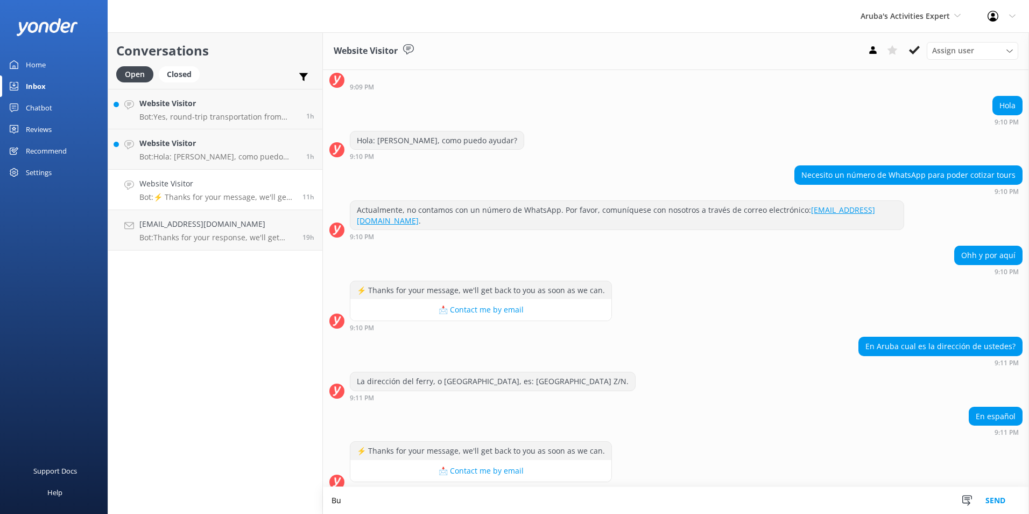
scroll to position [55, 0]
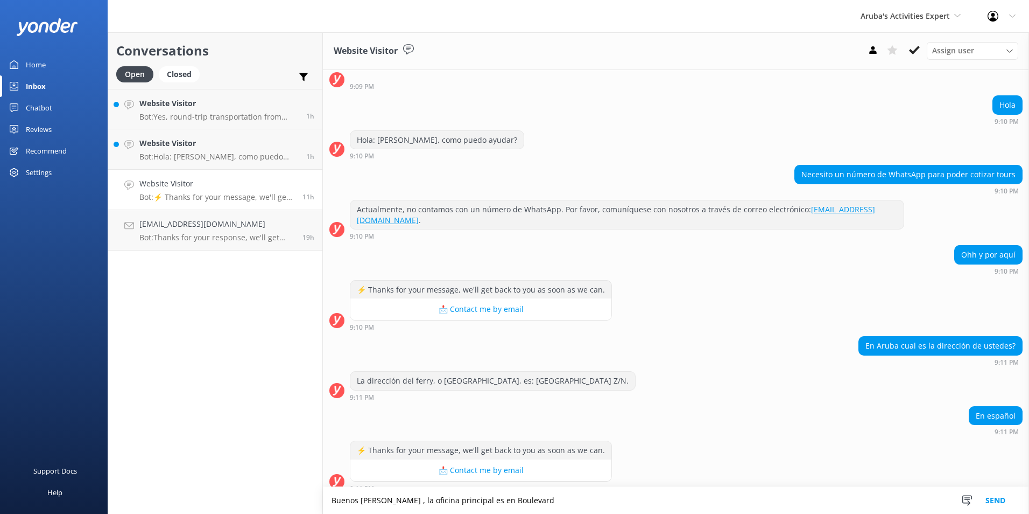
click at [467, 502] on textarea "Buenos [PERSON_NAME] , la oficina principal es en Boulevard" at bounding box center [676, 500] width 706 height 27
click at [597, 510] on textarea "Buenos [PERSON_NAME] , la oficina principal es en [PERSON_NAME][GEOGRAPHIC_DATA]" at bounding box center [676, 500] width 706 height 27
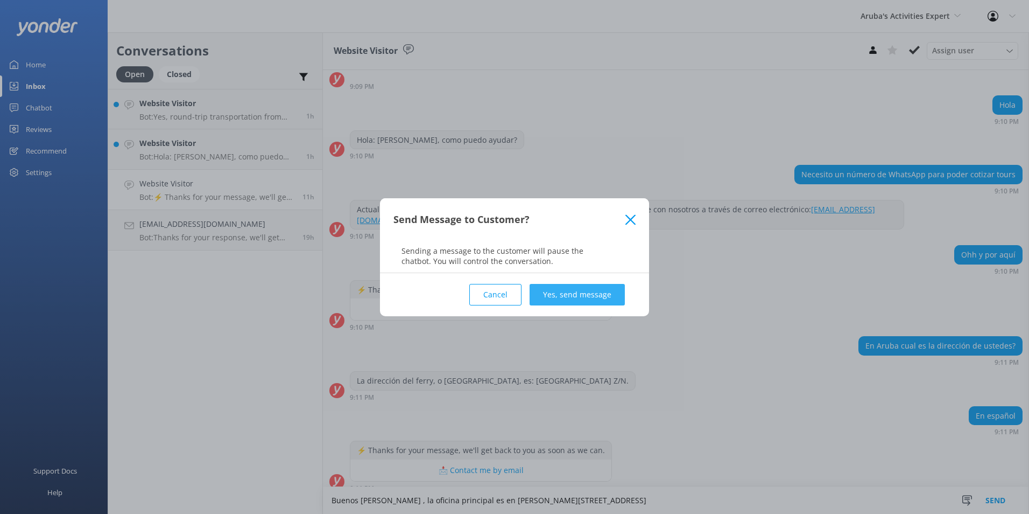
type textarea "Buenos [PERSON_NAME] , la oficina principal es en [PERSON_NAME][STREET_ADDRESS]"
click at [553, 292] on button "Yes, send message" at bounding box center [577, 295] width 95 height 22
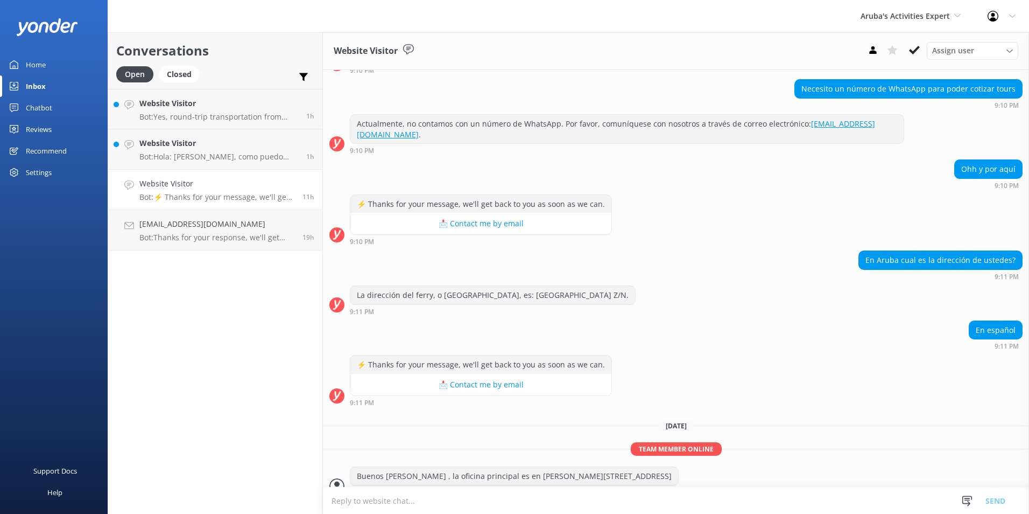
scroll to position [145, 0]
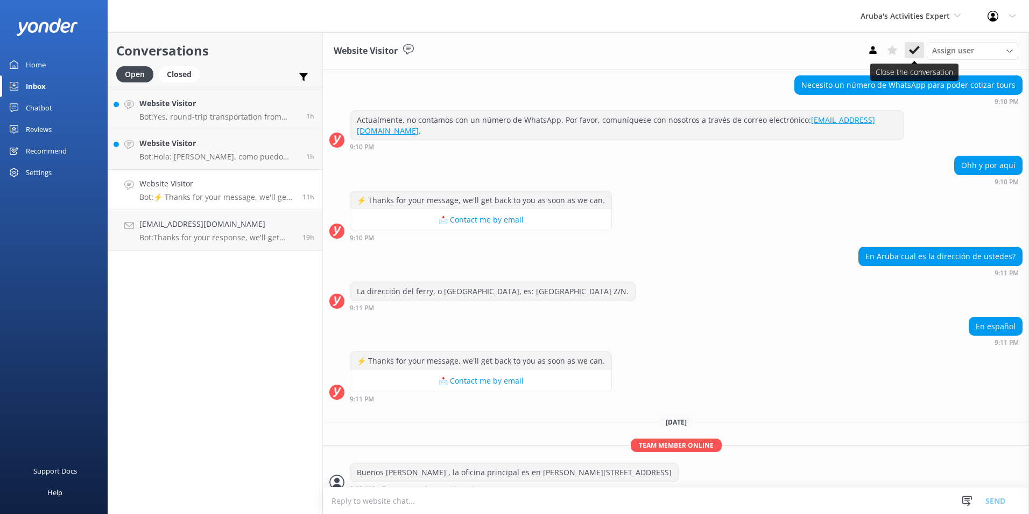
click at [915, 46] on icon at bounding box center [914, 50] width 11 height 11
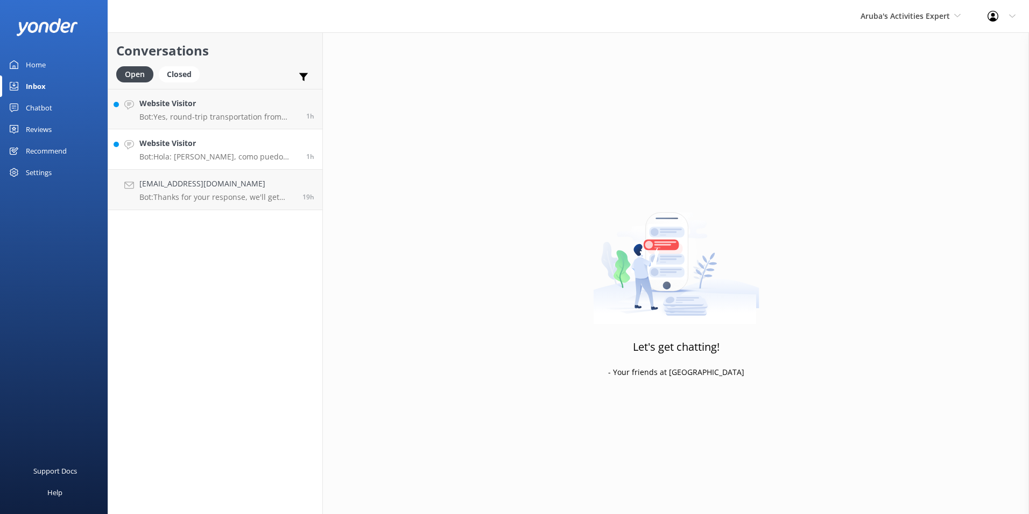
click at [198, 146] on h4 "Website Visitor" at bounding box center [218, 143] width 159 height 12
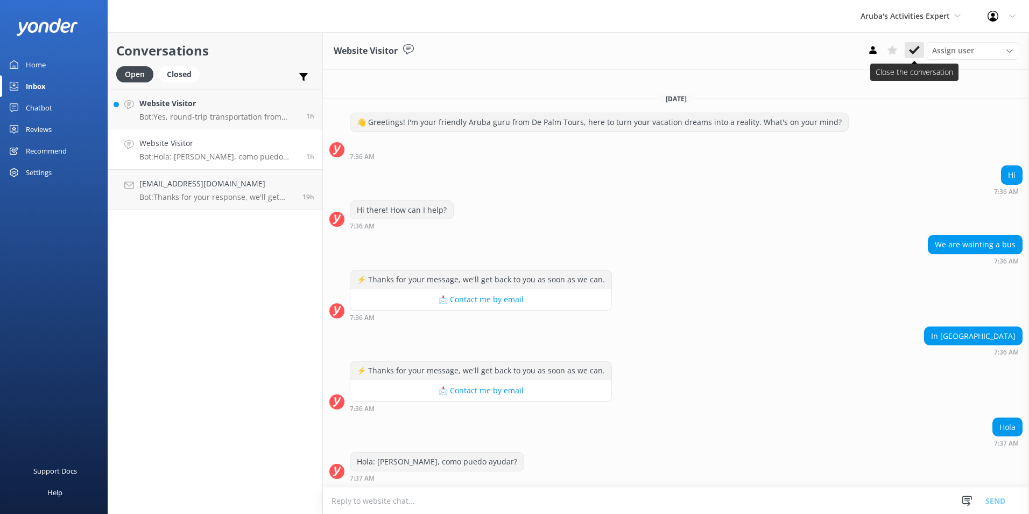
click at [918, 47] on use at bounding box center [914, 50] width 11 height 9
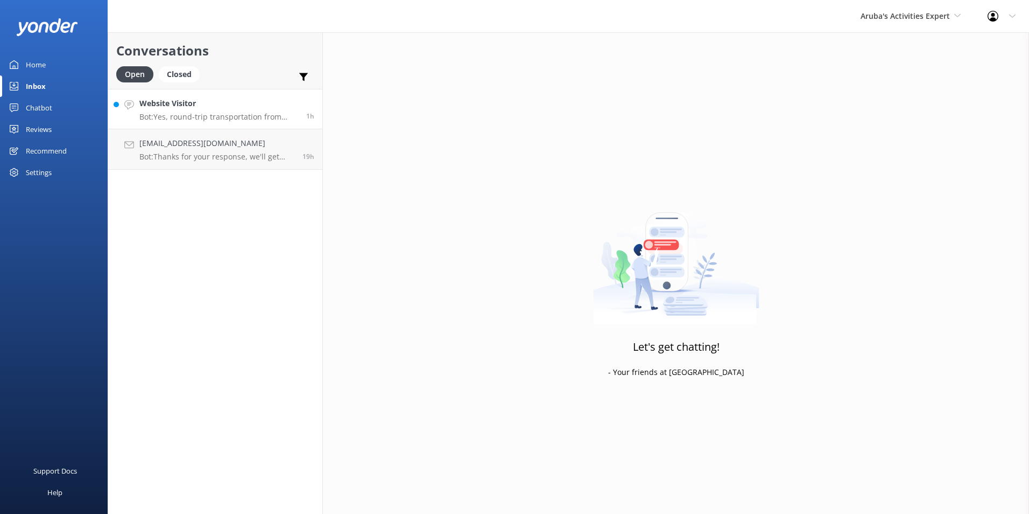
click at [214, 116] on p "Bot: Yes, round-trip transportation from most hotels is included in the Natural…" at bounding box center [218, 117] width 159 height 10
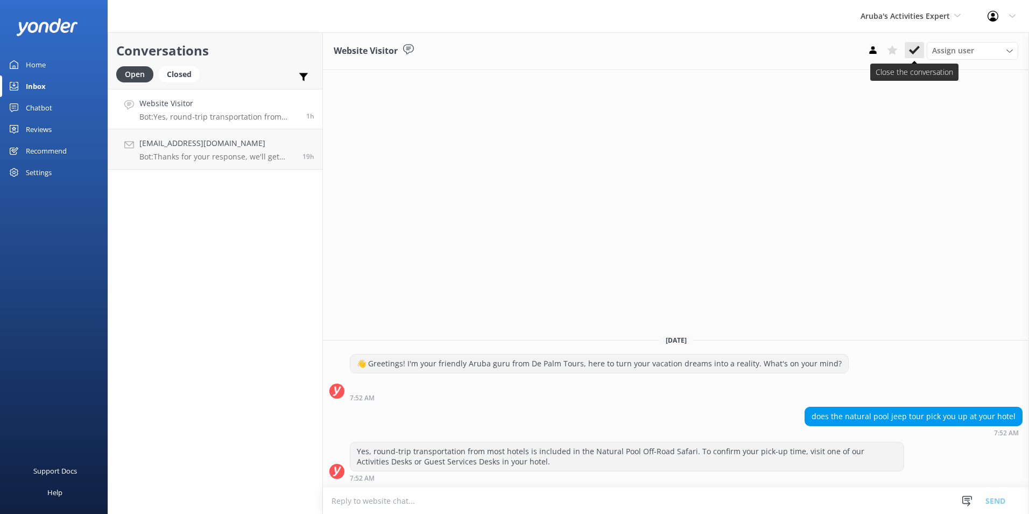
click at [915, 53] on use at bounding box center [914, 50] width 11 height 9
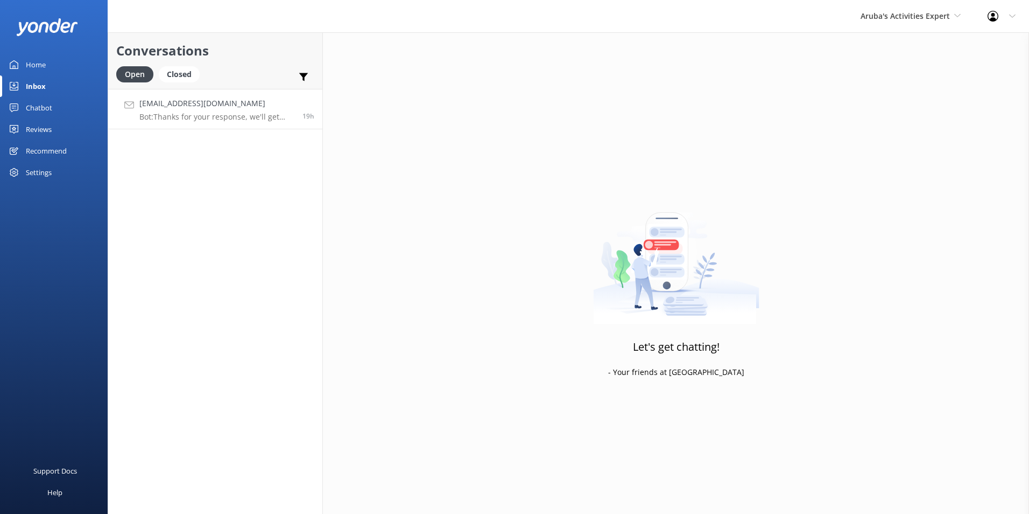
click at [211, 120] on p "Bot: Thanks for your response, we'll get back to you as soon as we can during o…" at bounding box center [216, 117] width 155 height 10
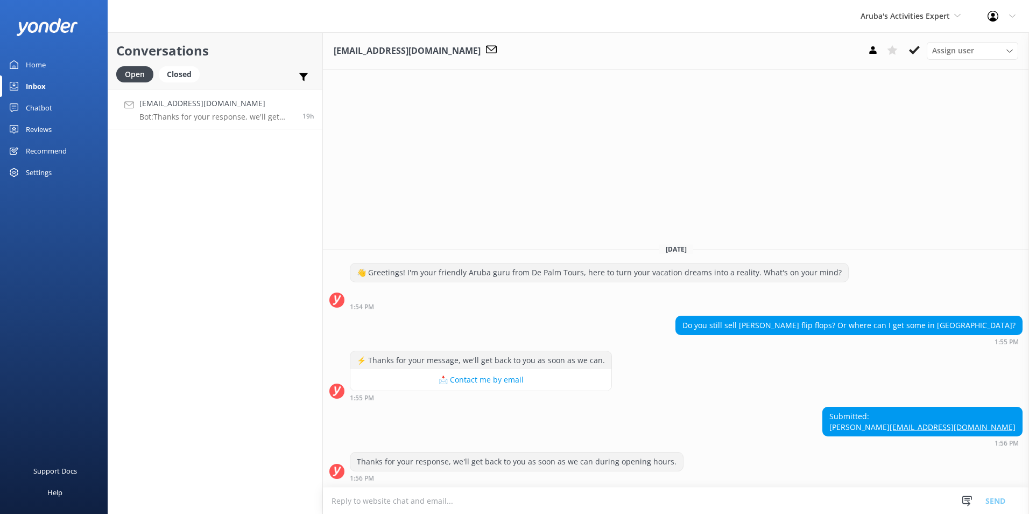
click at [426, 496] on textarea at bounding box center [676, 500] width 706 height 26
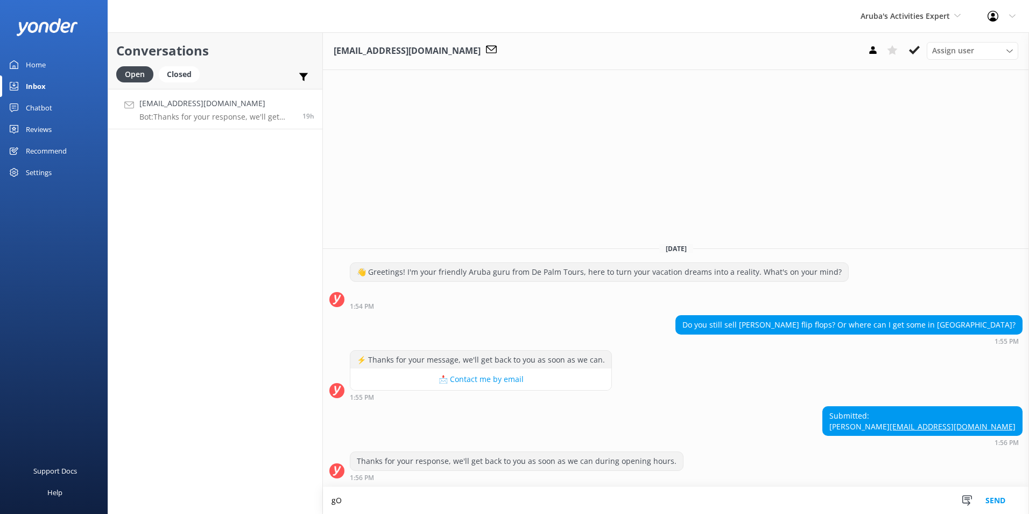
type textarea "g"
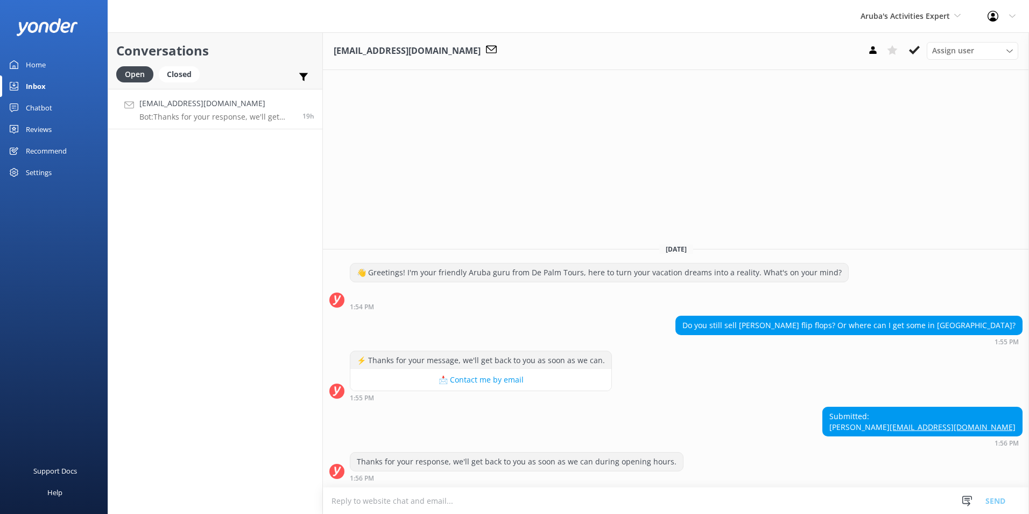
type textarea "g"
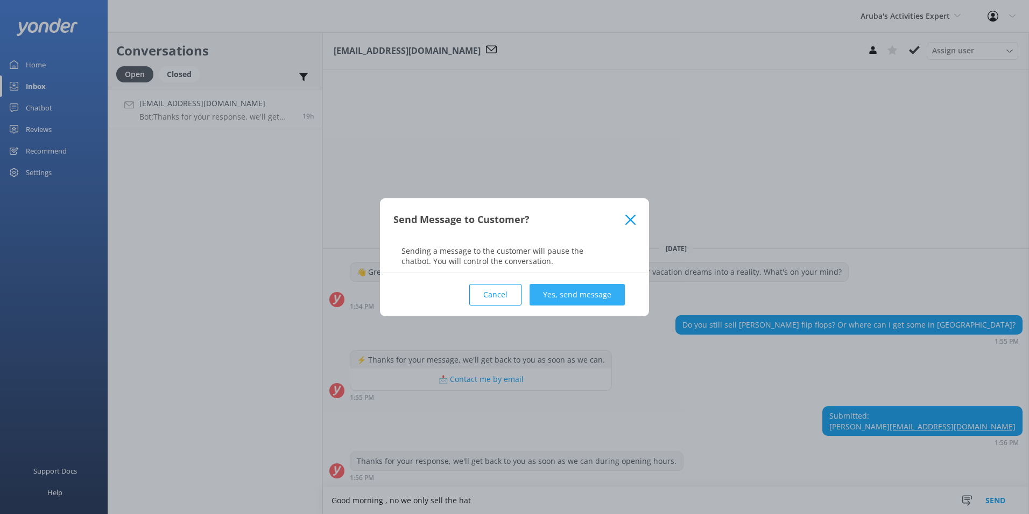
type textarea "Good morning , no we only sell the hat"
click at [596, 292] on button "Yes, send message" at bounding box center [577, 295] width 95 height 22
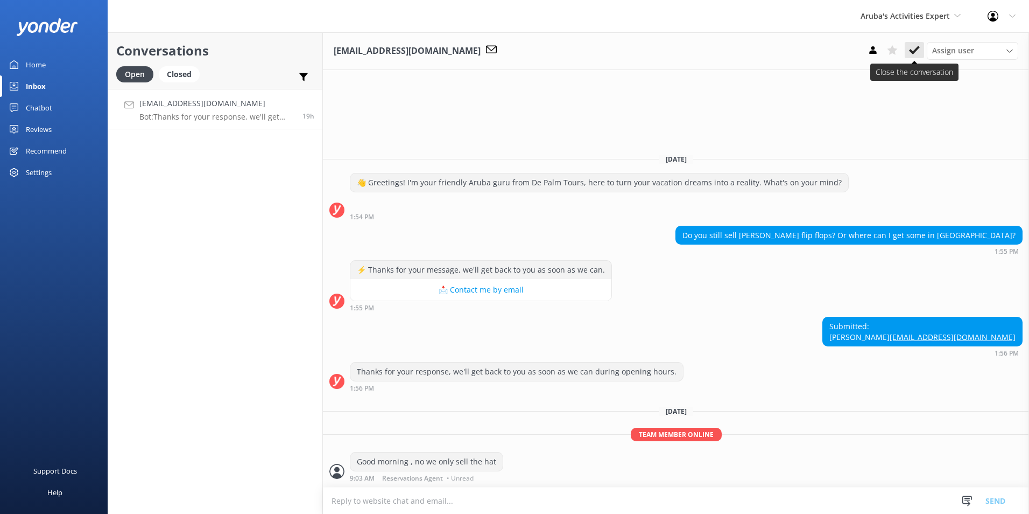
click at [918, 49] on use at bounding box center [914, 50] width 11 height 9
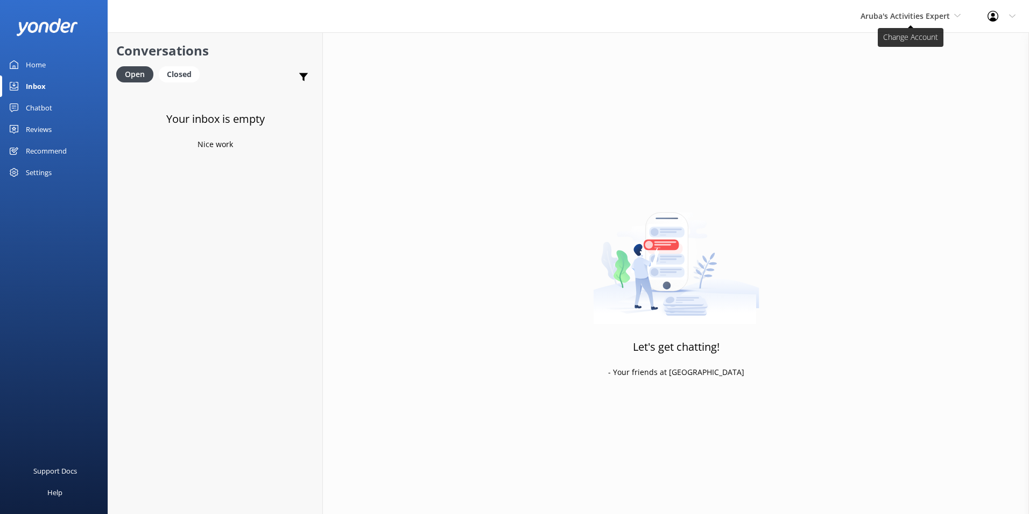
click at [949, 18] on span "Aruba's Activities Expert" at bounding box center [905, 16] width 89 height 10
click at [902, 95] on link "The Captain" at bounding box center [901, 97] width 108 height 26
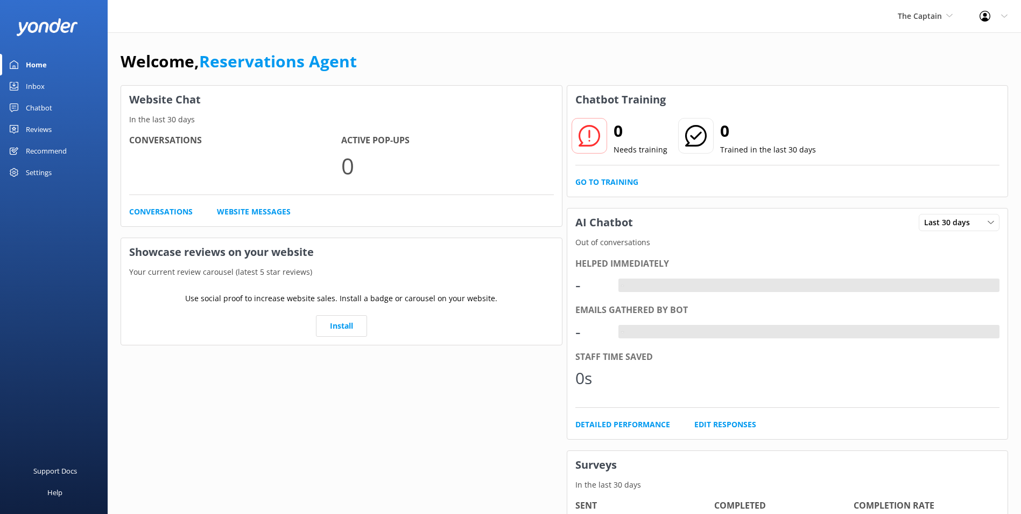
click at [36, 81] on div "Inbox" at bounding box center [35, 86] width 19 height 22
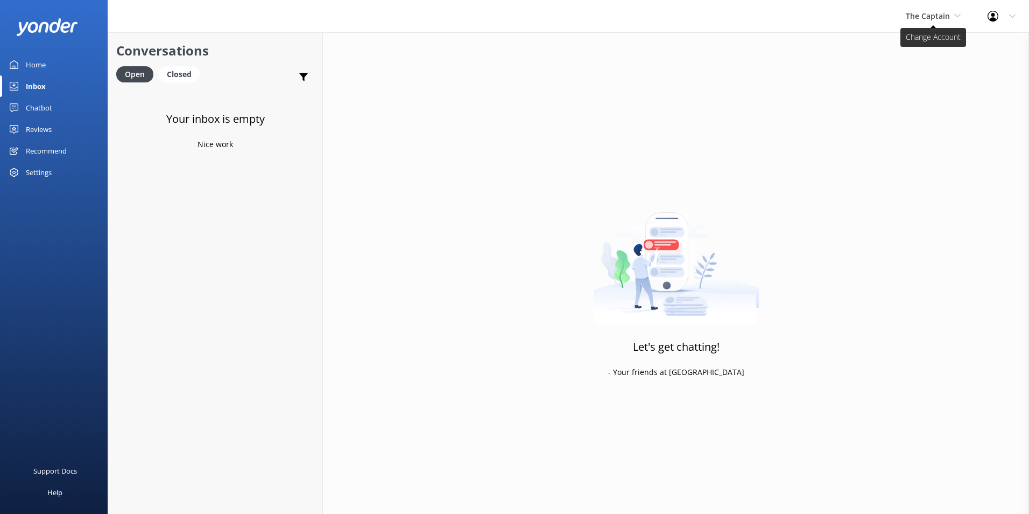
click at [934, 16] on span "The Captain" at bounding box center [928, 16] width 44 height 10
click at [929, 42] on link "De [GEOGRAPHIC_DATA]" at bounding box center [947, 45] width 108 height 26
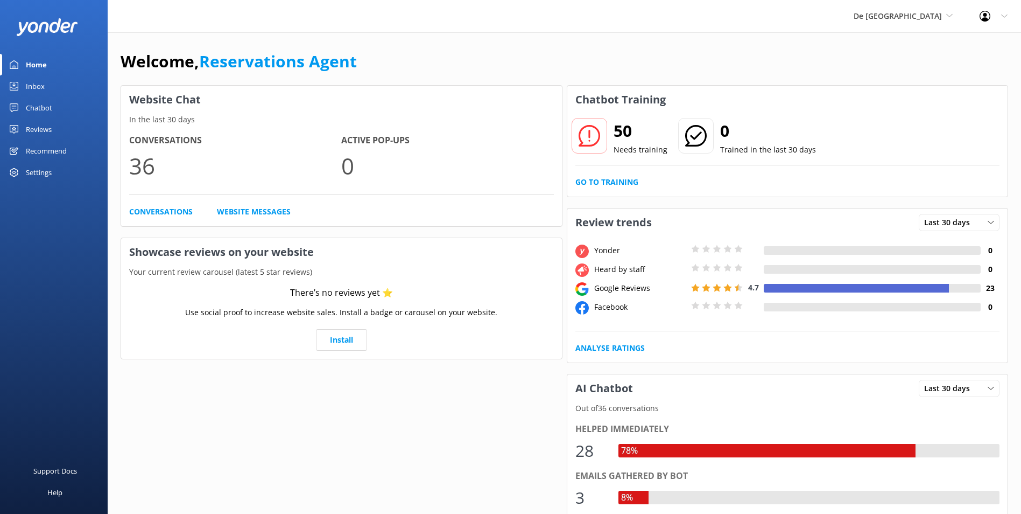
click at [41, 81] on div "Inbox" at bounding box center [35, 86] width 19 height 22
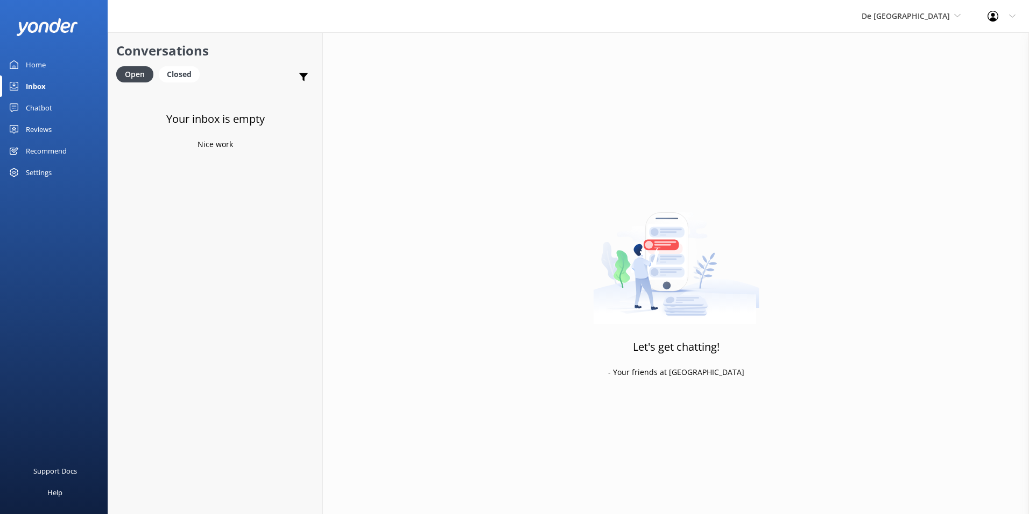
click at [52, 86] on link "Inbox" at bounding box center [54, 86] width 108 height 22
click at [919, 12] on span "De [GEOGRAPHIC_DATA]" at bounding box center [906, 16] width 88 height 10
click at [913, 66] on link "Aruba's Activities Expert" at bounding box center [902, 71] width 108 height 26
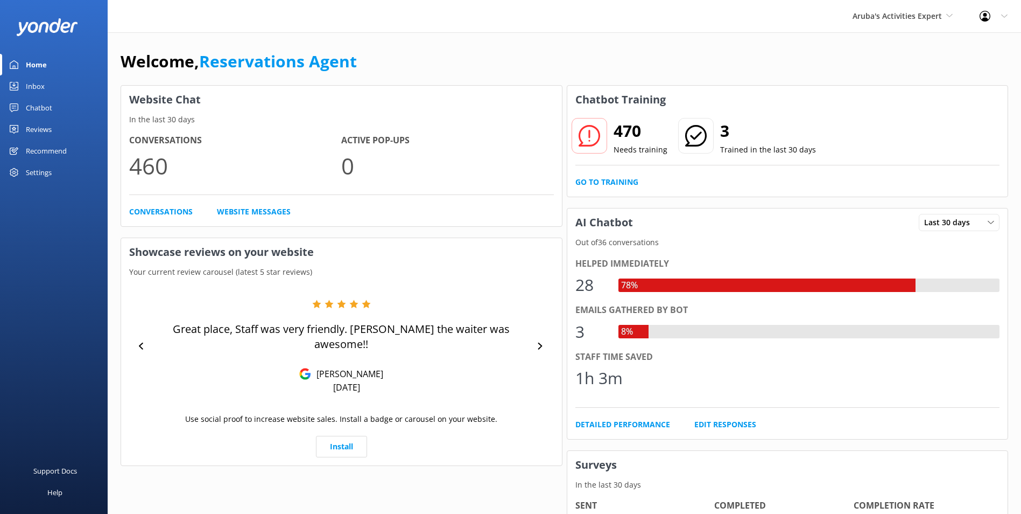
click at [45, 83] on link "Inbox" at bounding box center [54, 86] width 108 height 22
